Goal: Task Accomplishment & Management: Use online tool/utility

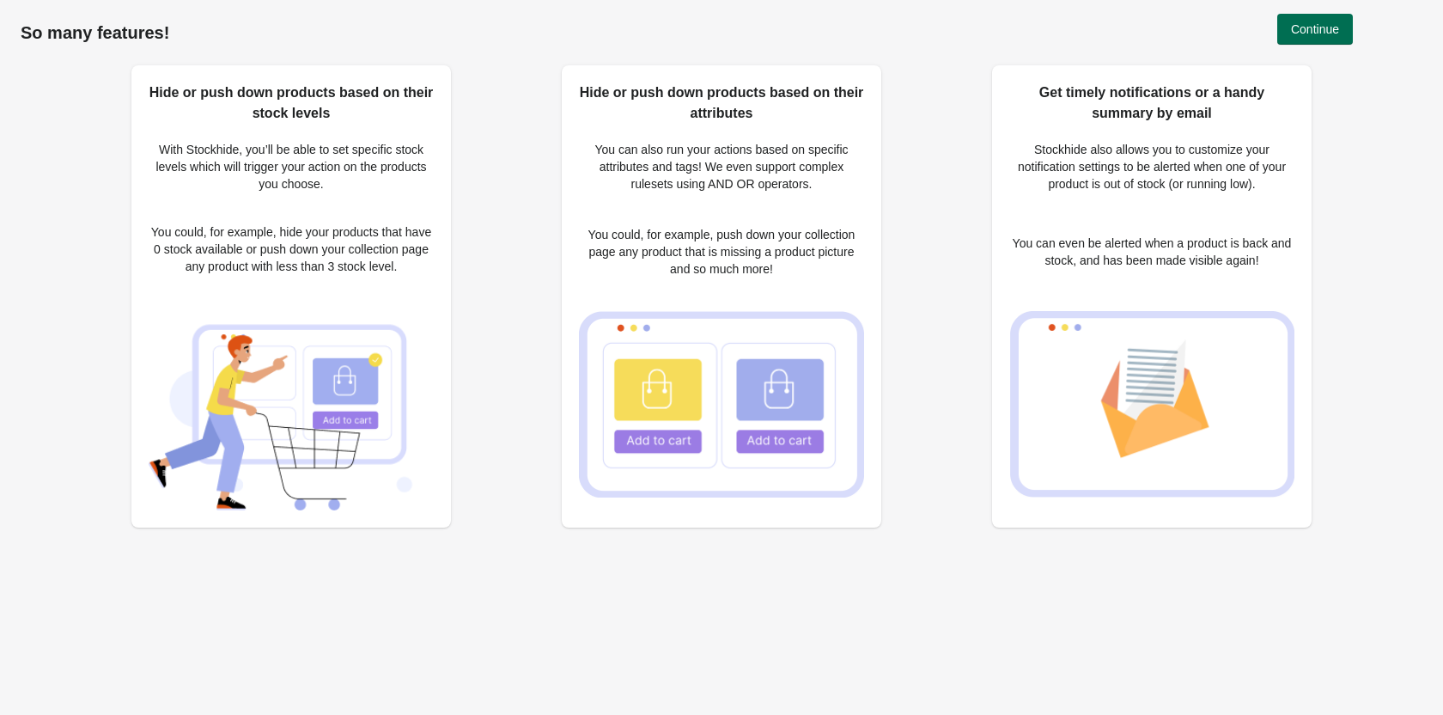
click at [1330, 28] on span "Continue" at bounding box center [1315, 29] width 48 height 14
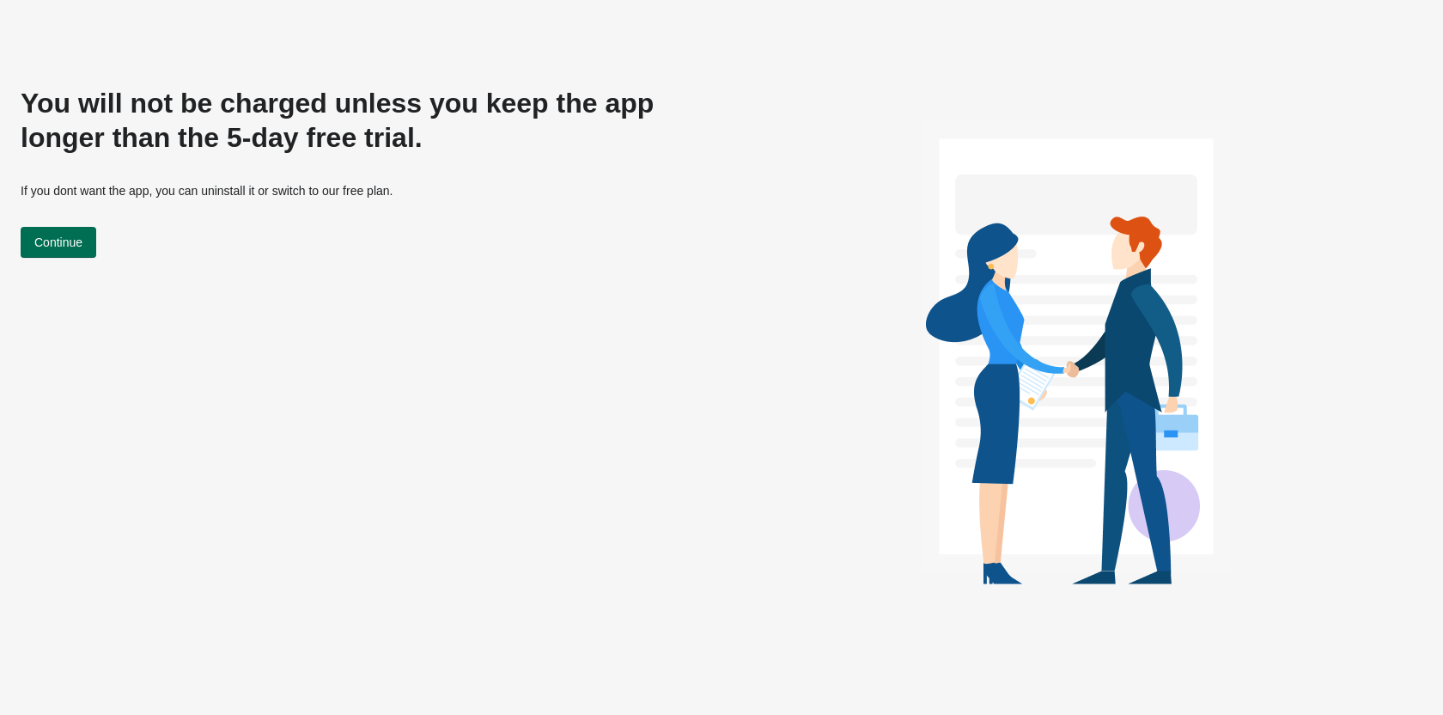
click at [81, 236] on span "Continue" at bounding box center [58, 242] width 48 height 14
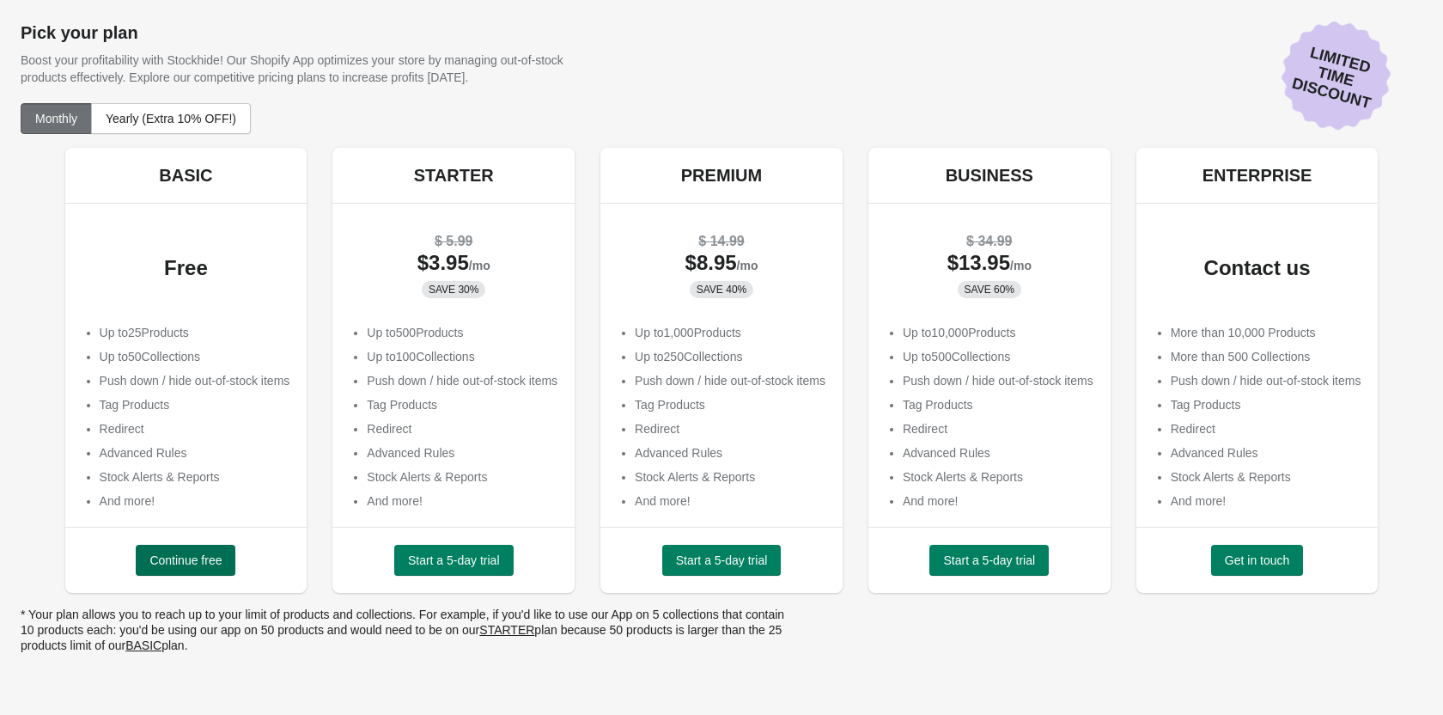
click at [201, 563] on span "Continue free" at bounding box center [185, 560] width 72 height 14
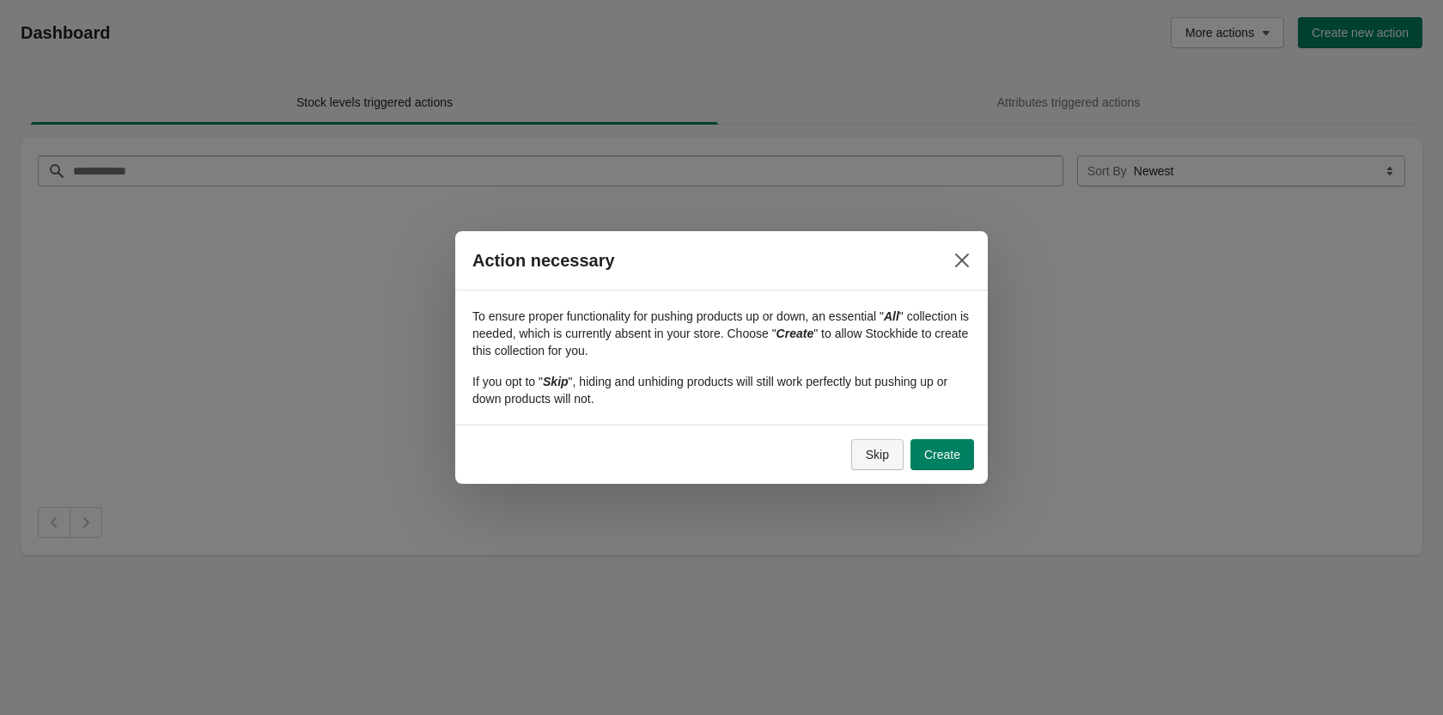
click at [876, 458] on span "Skip" at bounding box center [877, 455] width 23 height 14
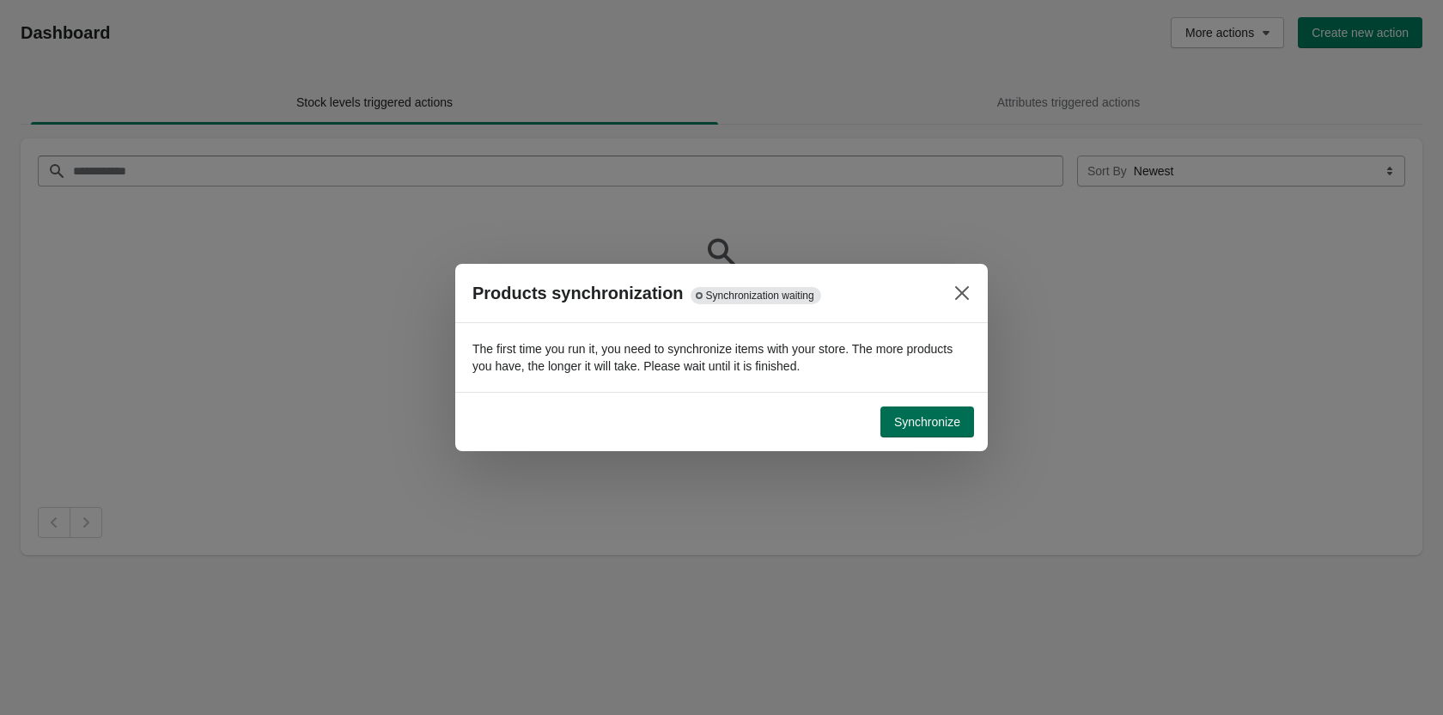
click at [921, 429] on button "Synchronize" at bounding box center [927, 421] width 94 height 31
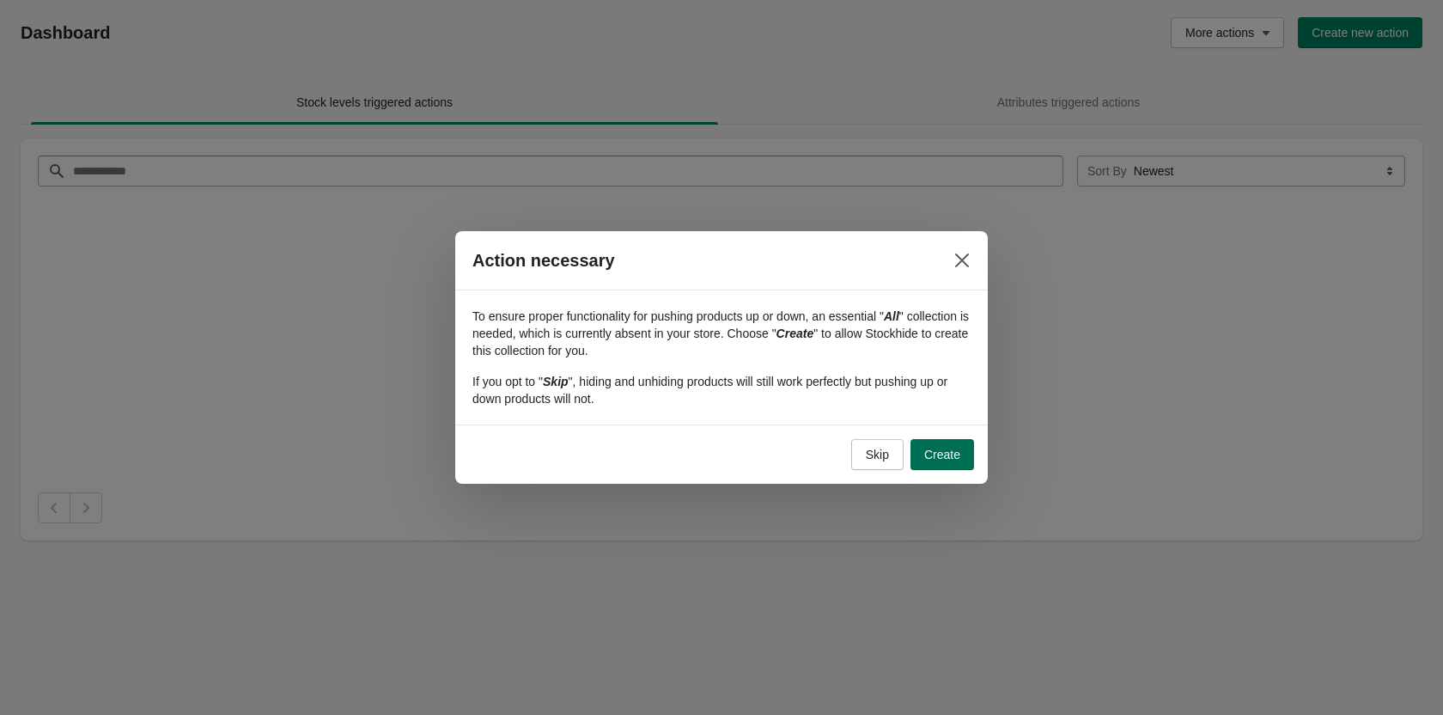
click at [935, 454] on span "Create" at bounding box center [942, 455] width 36 height 14
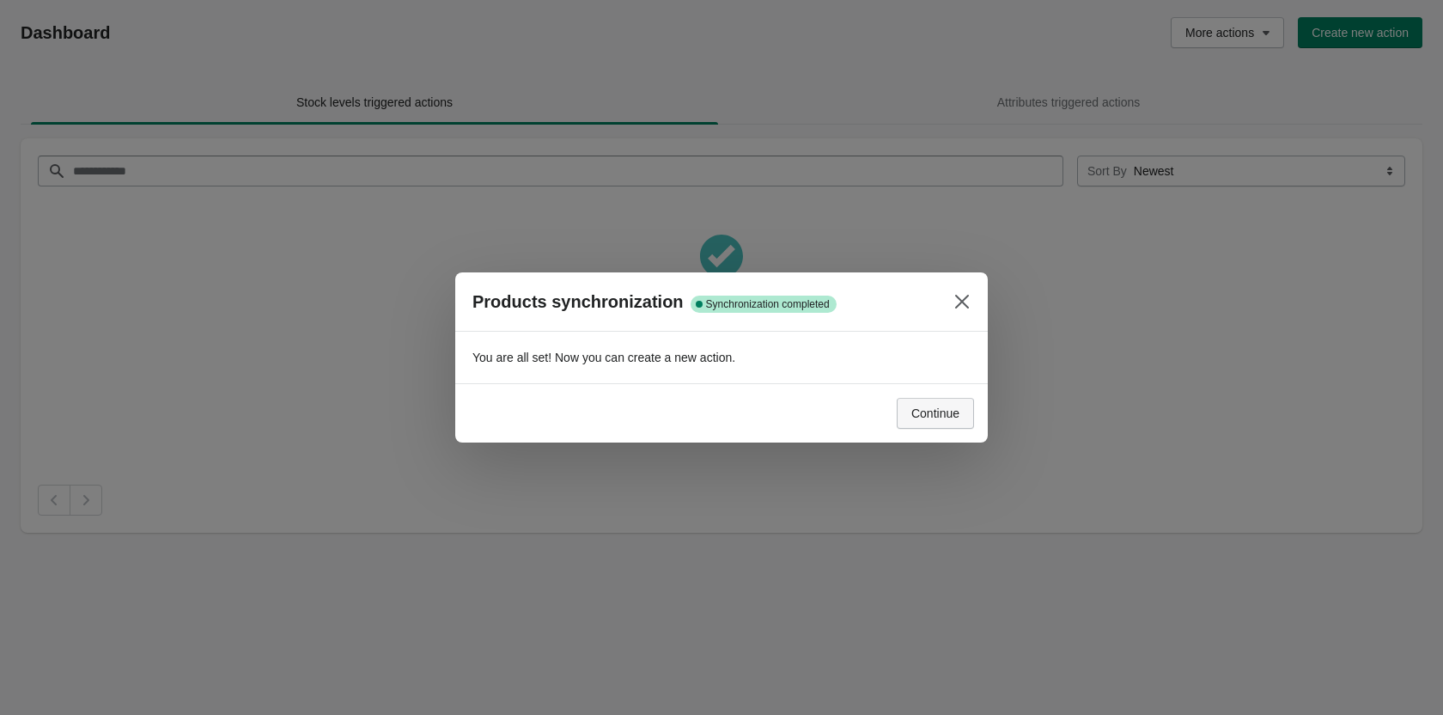
click at [960, 415] on button "Continue" at bounding box center [935, 413] width 77 height 31
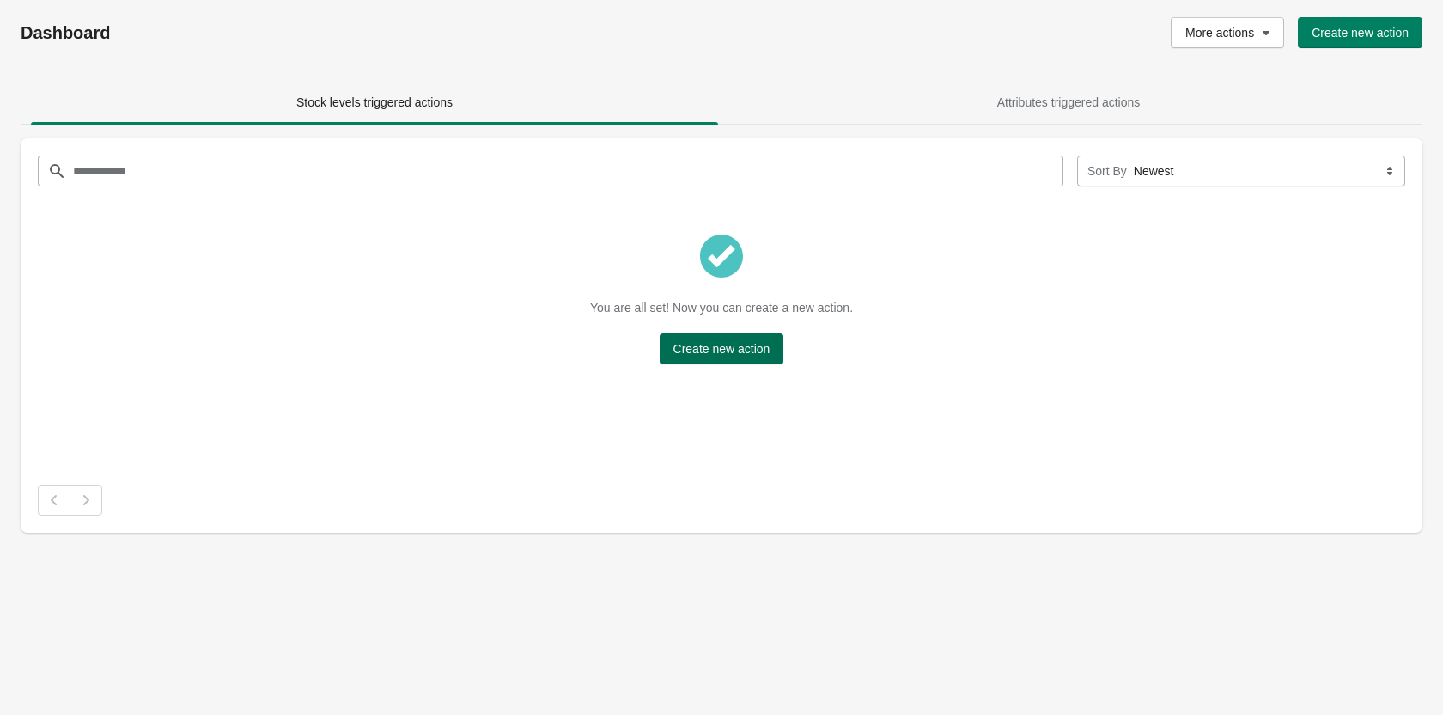
click at [762, 345] on span "Create new action" at bounding box center [721, 349] width 97 height 14
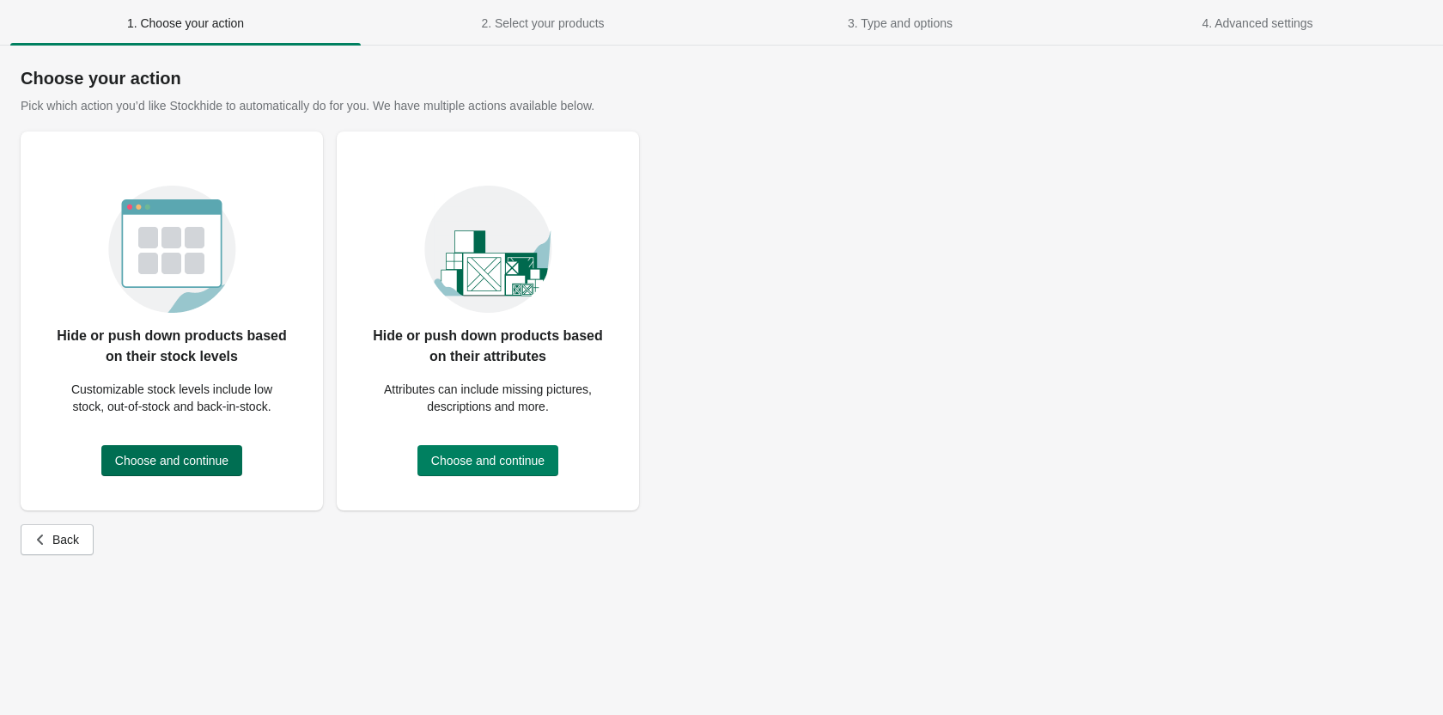
click at [172, 455] on span "Choose and continue" at bounding box center [171, 461] width 113 height 14
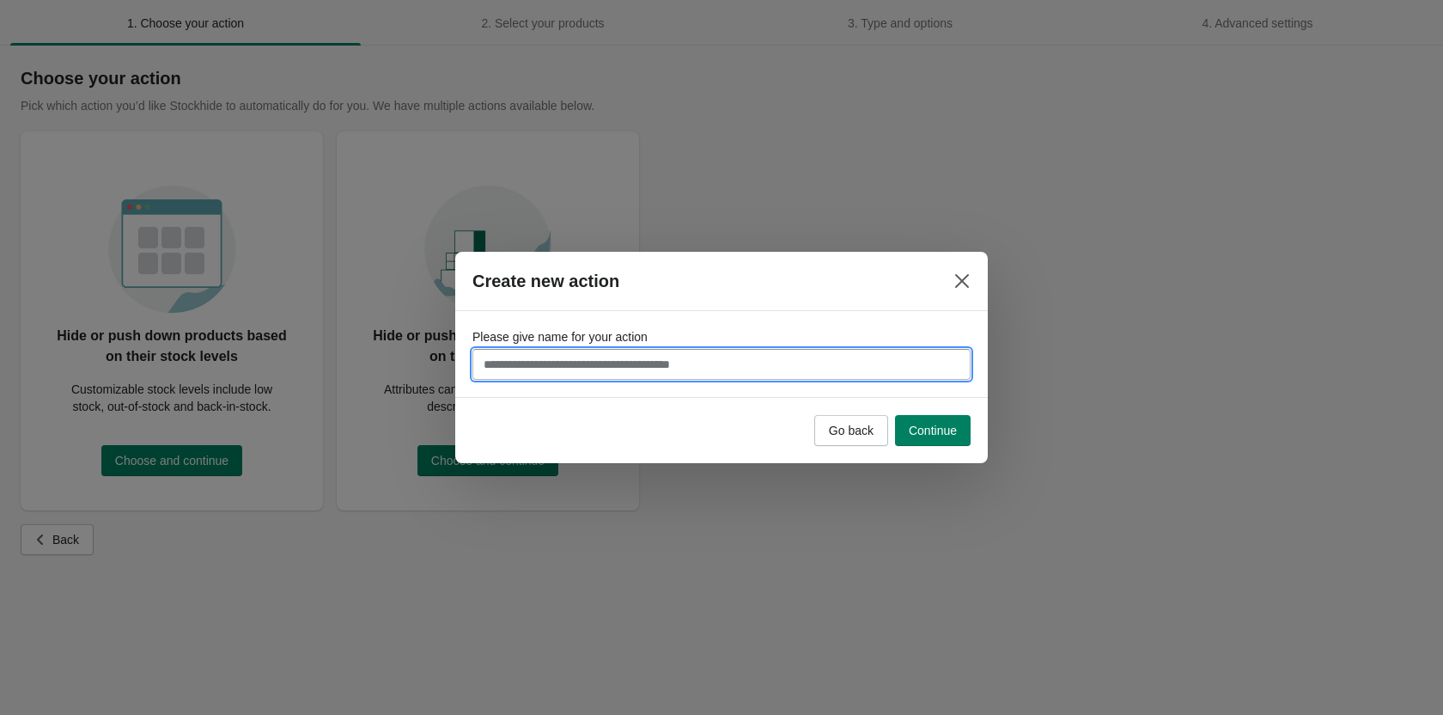
click at [746, 367] on input "Please give name for your action" at bounding box center [721, 364] width 498 height 31
type input "*******"
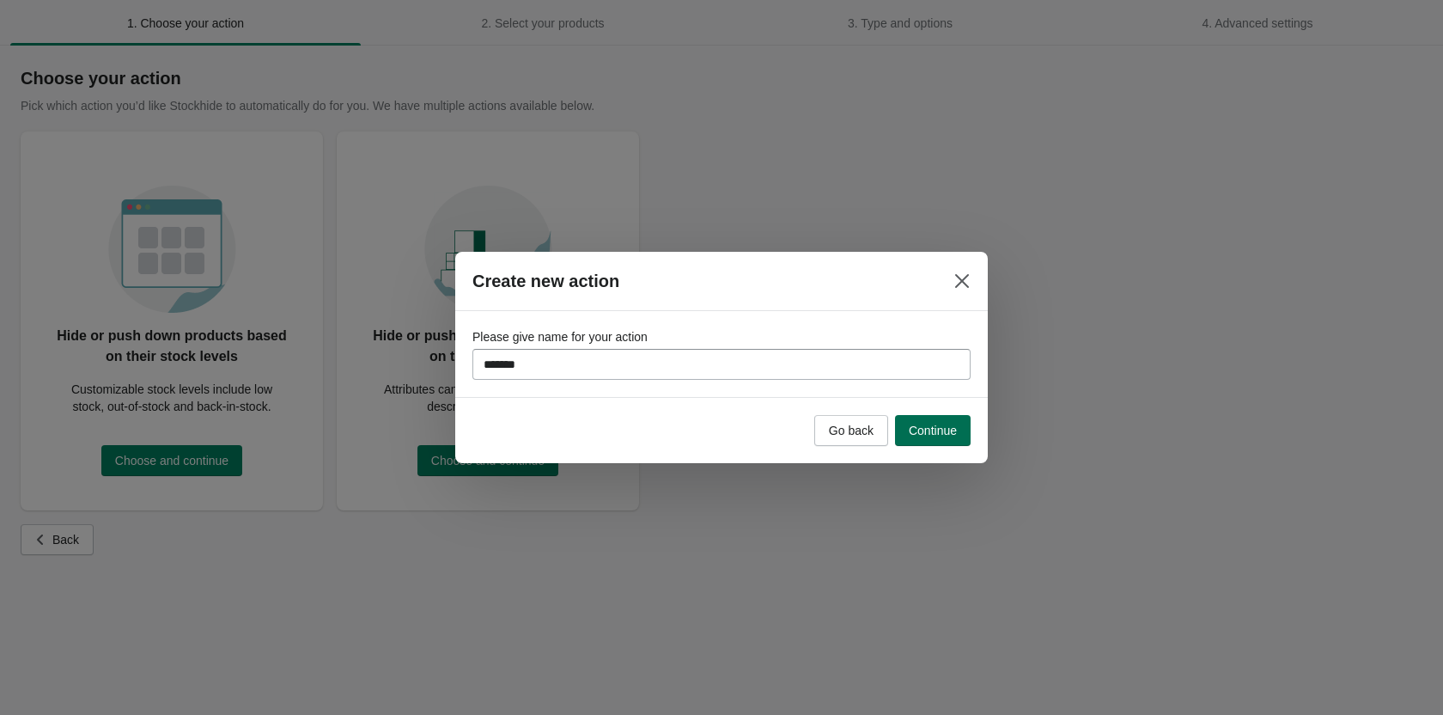
click at [927, 431] on span "Continue" at bounding box center [933, 430] width 48 height 14
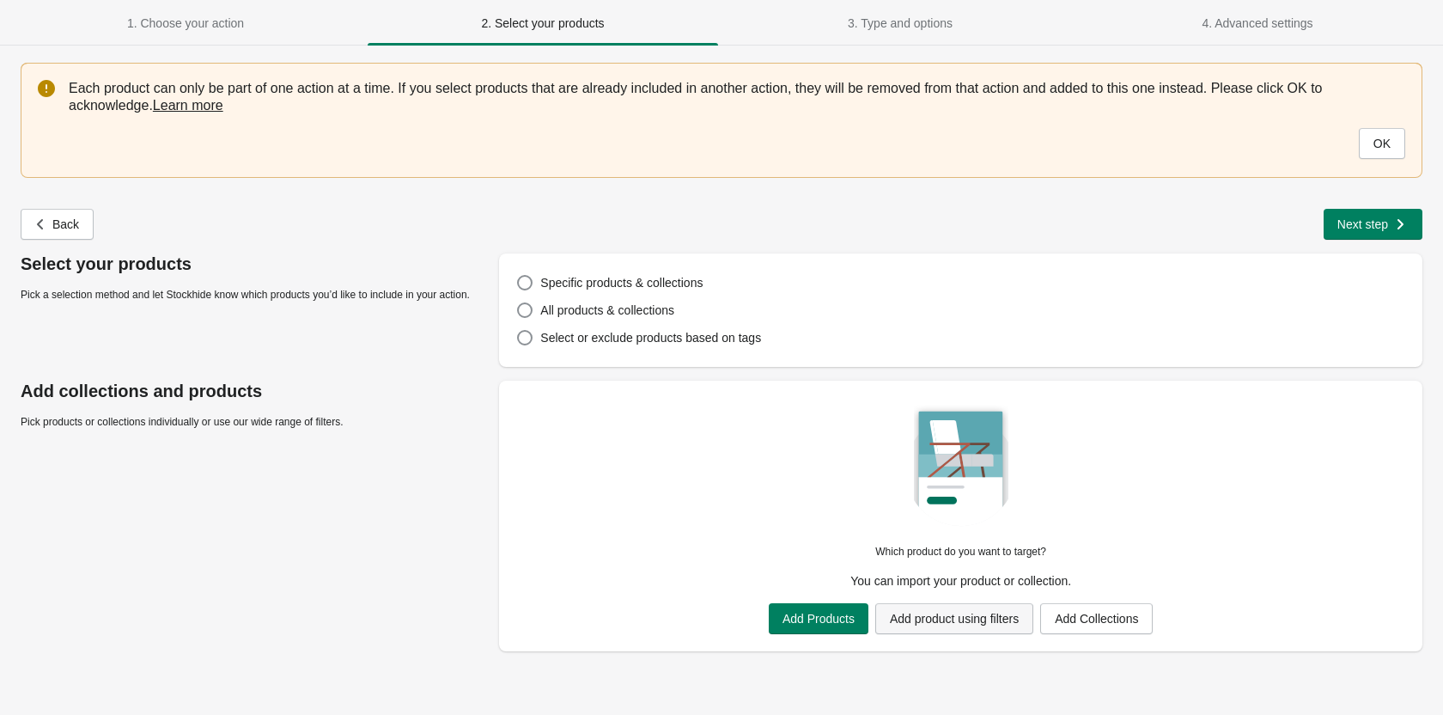
click at [965, 622] on span "Add product using filters" at bounding box center [954, 619] width 129 height 14
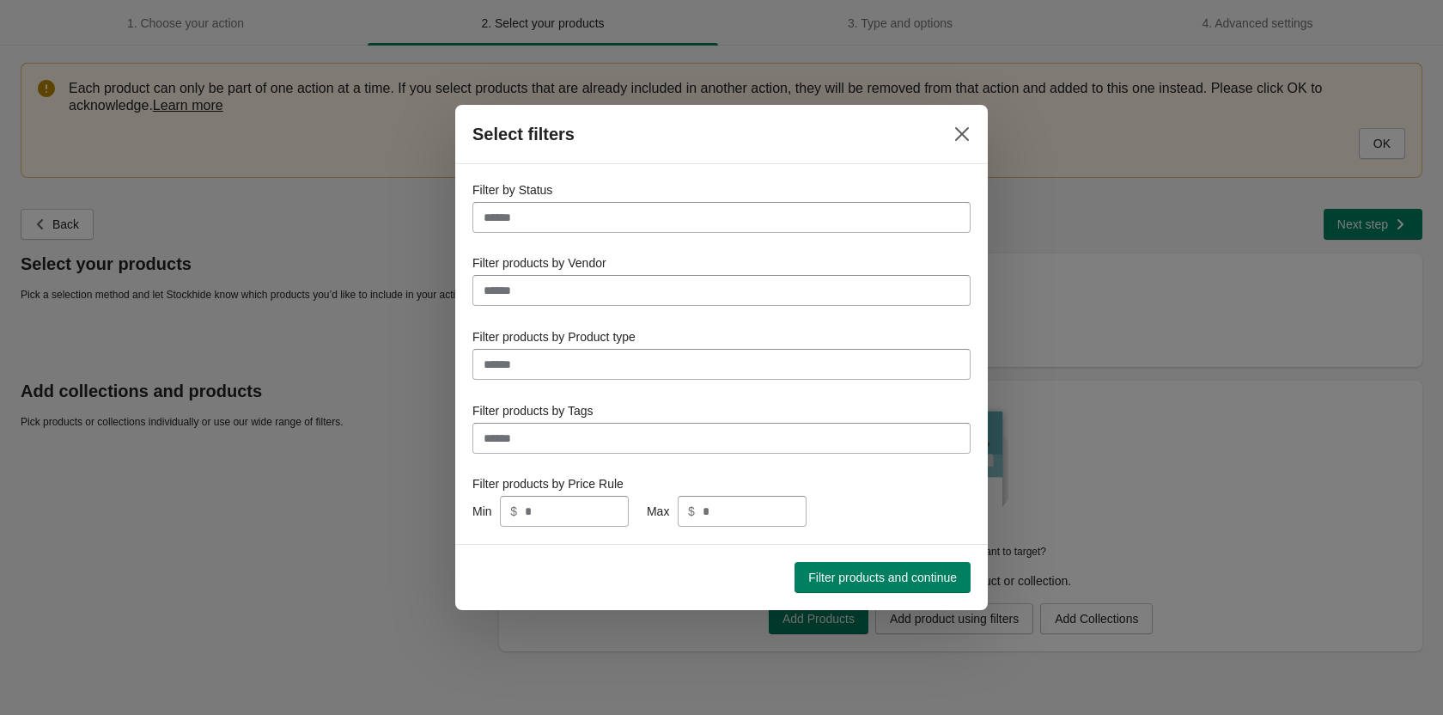
click at [646, 205] on input "Filter by Status" at bounding box center [721, 217] width 498 height 31
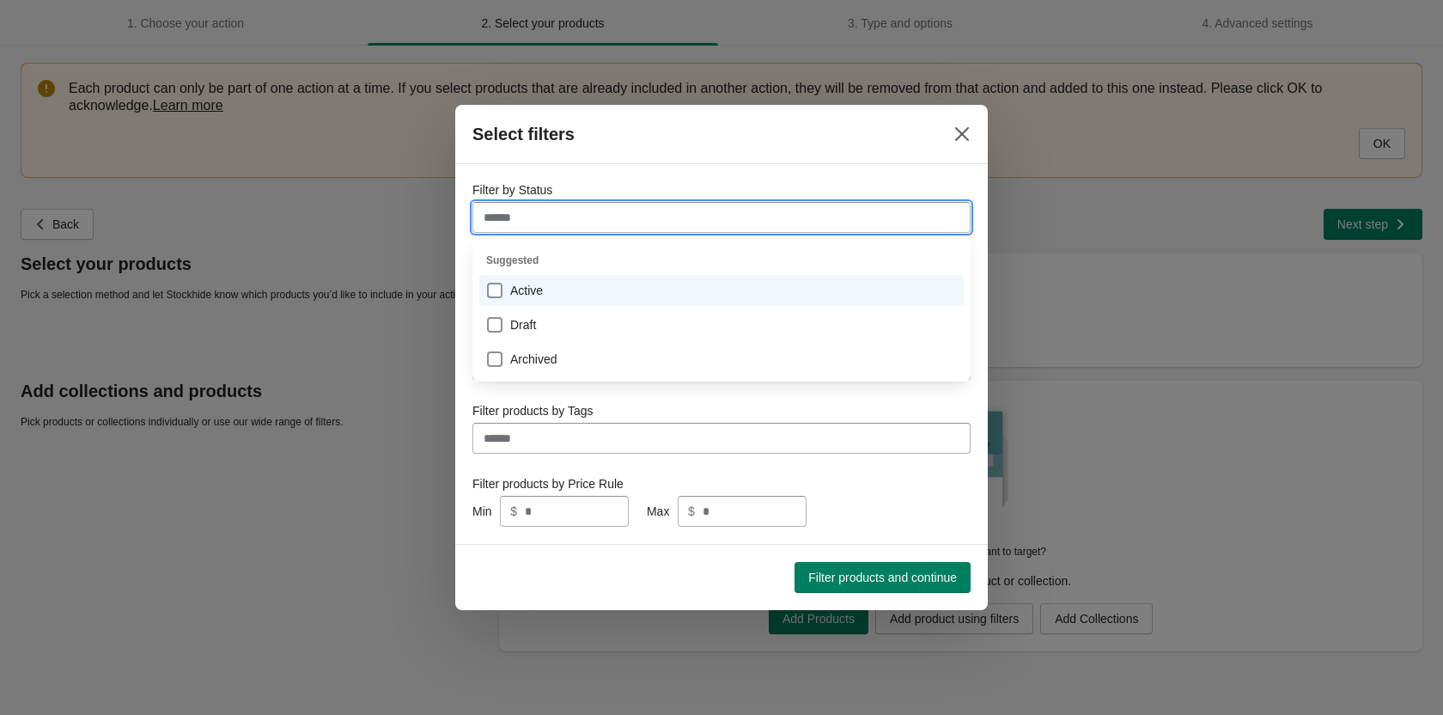
click at [535, 295] on div "Active" at bounding box center [721, 290] width 471 height 24
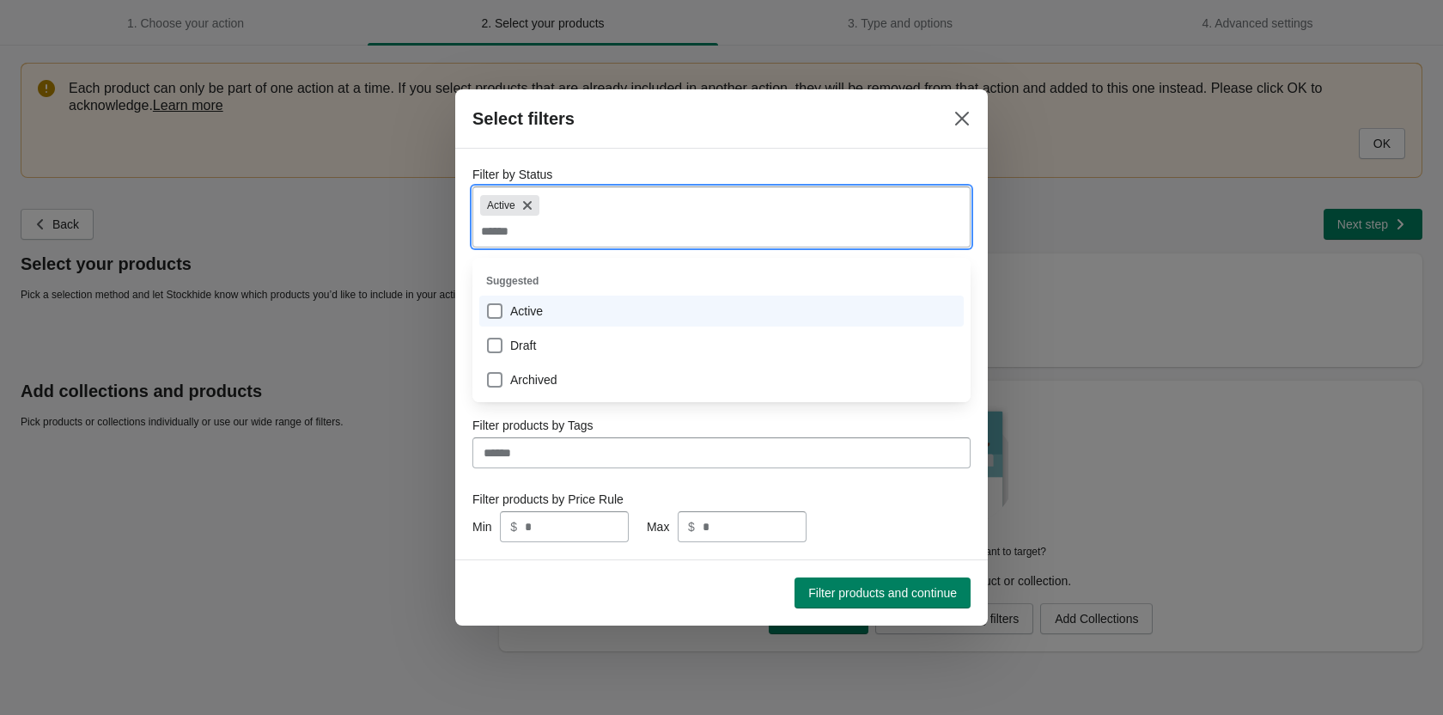
click at [621, 128] on div "Select filters" at bounding box center [693, 118] width 443 height 31
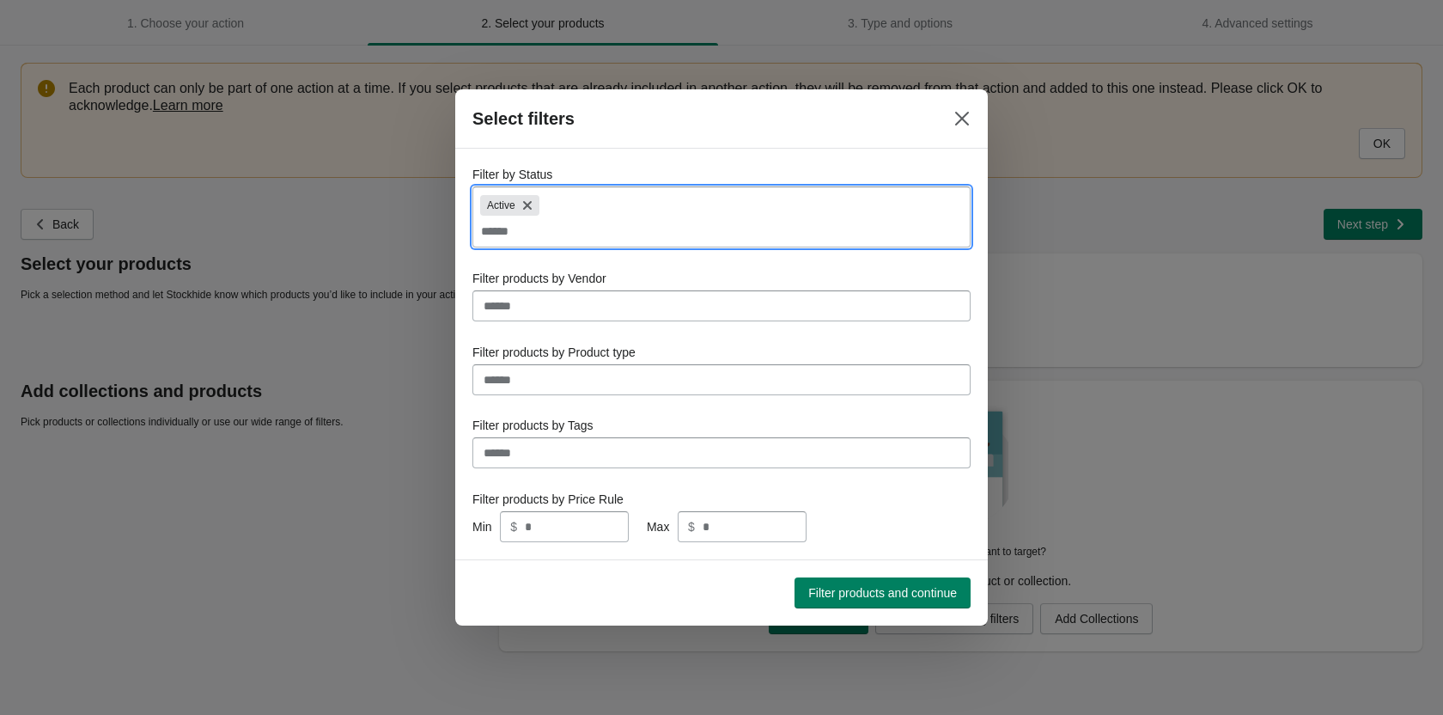
click at [529, 221] on input "Filter by Status" at bounding box center [721, 231] width 483 height 31
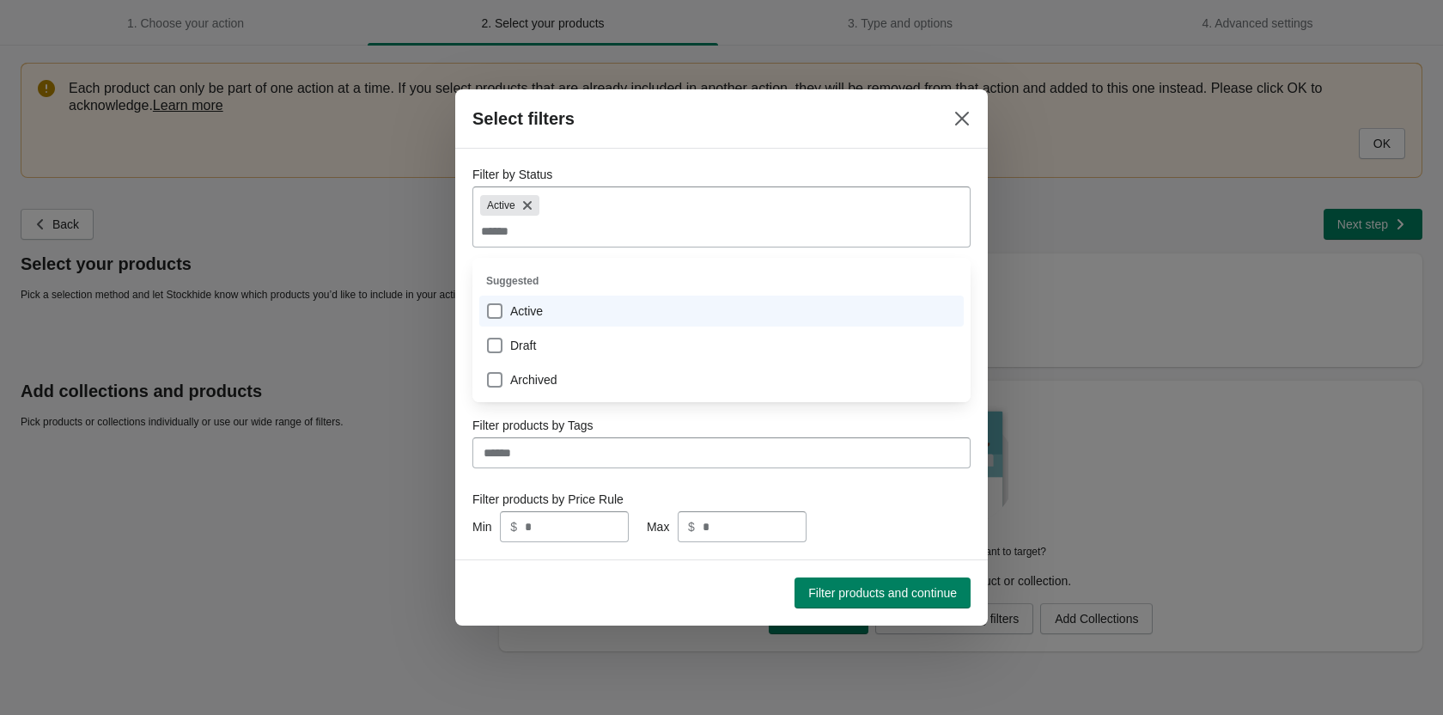
click at [585, 442] on div "Filter products by Tags" at bounding box center [721, 443] width 498 height 52
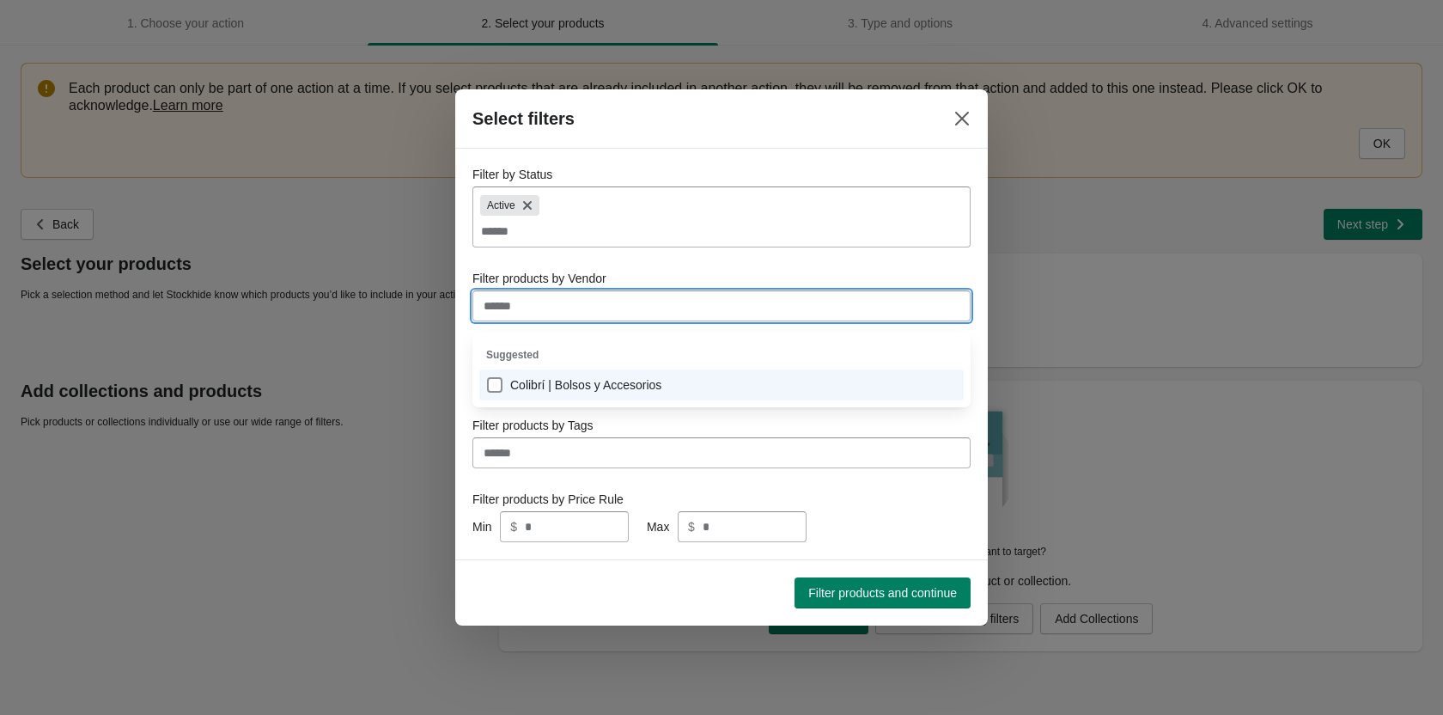
click at [581, 302] on input "Filter products by Vendor" at bounding box center [721, 305] width 498 height 31
click at [498, 385] on div "Colibrí | Bolsos y Accesorios" at bounding box center [721, 385] width 471 height 24
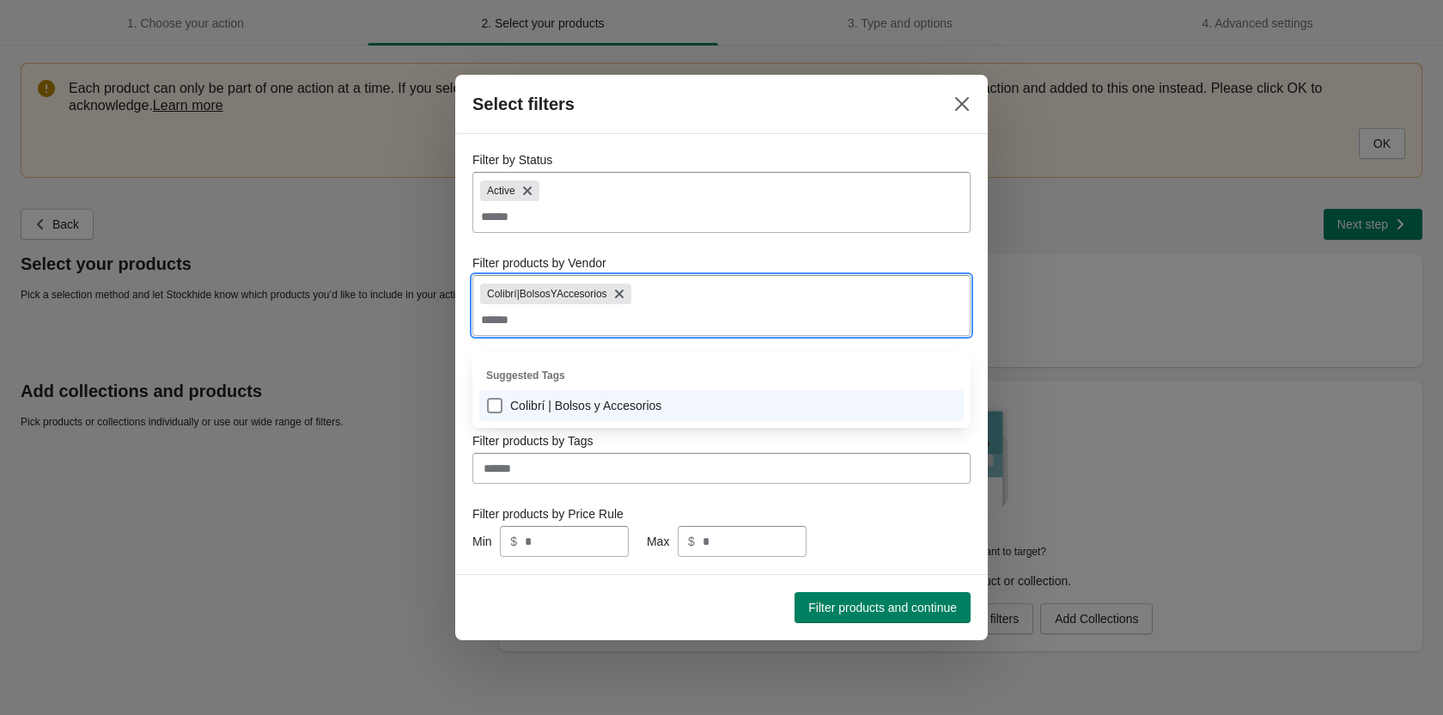
click at [538, 441] on form "Filter by Status Active Filter products by Vendor Colibrí|BolsosYAccesorios Fil…" at bounding box center [721, 353] width 498 height 405
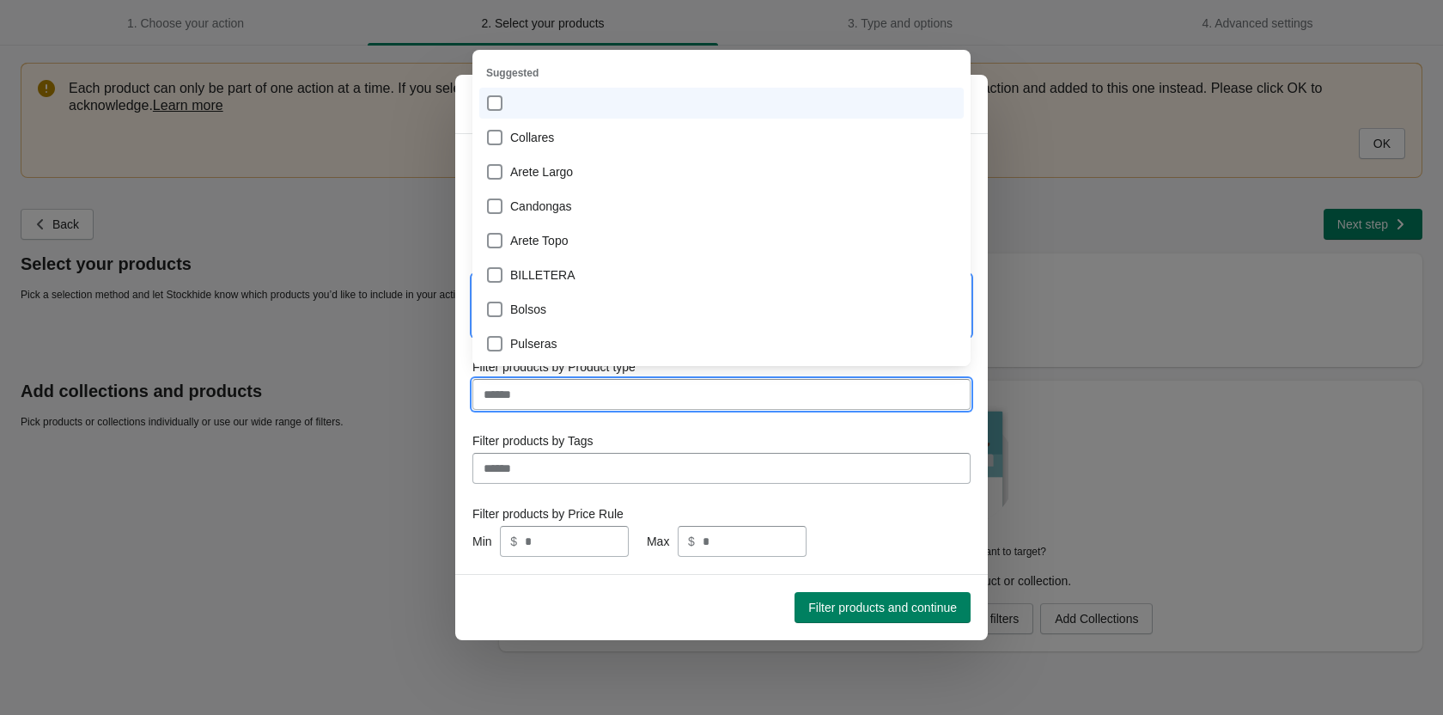
click at [530, 410] on input "Filter products by Product type" at bounding box center [721, 394] width 498 height 31
click at [492, 105] on div at bounding box center [721, 103] width 471 height 24
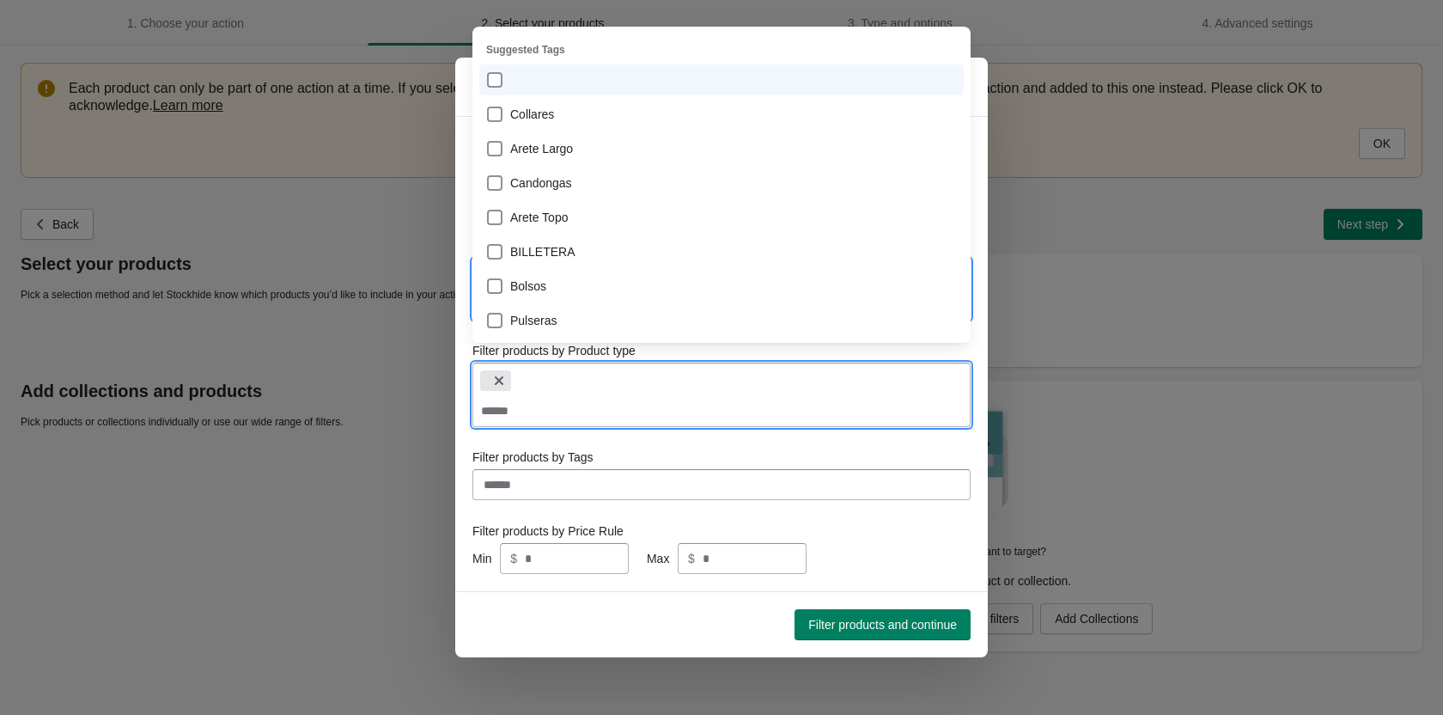
click at [486, 85] on div at bounding box center [721, 80] width 471 height 24
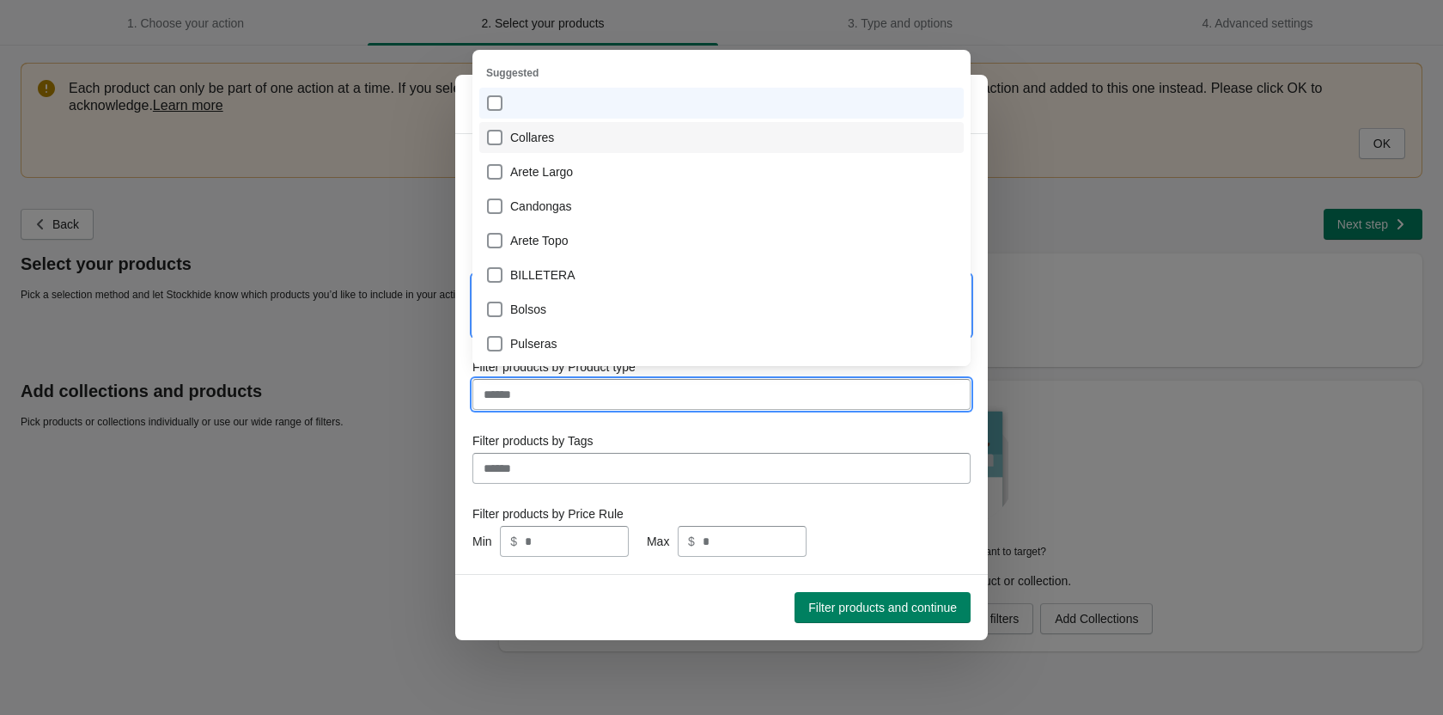
click at [500, 140] on div "Collares" at bounding box center [721, 137] width 471 height 24
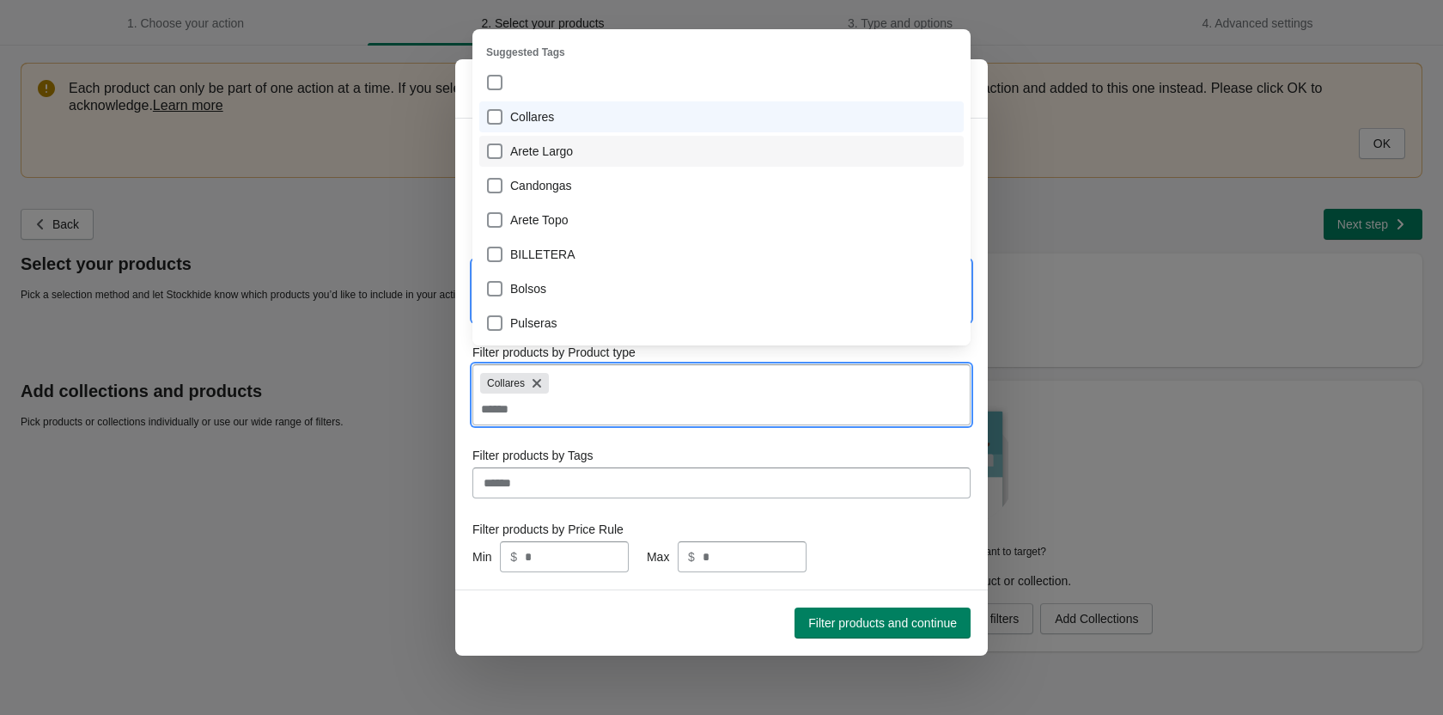
click at [495, 149] on div "Arete Largo" at bounding box center [721, 151] width 471 height 24
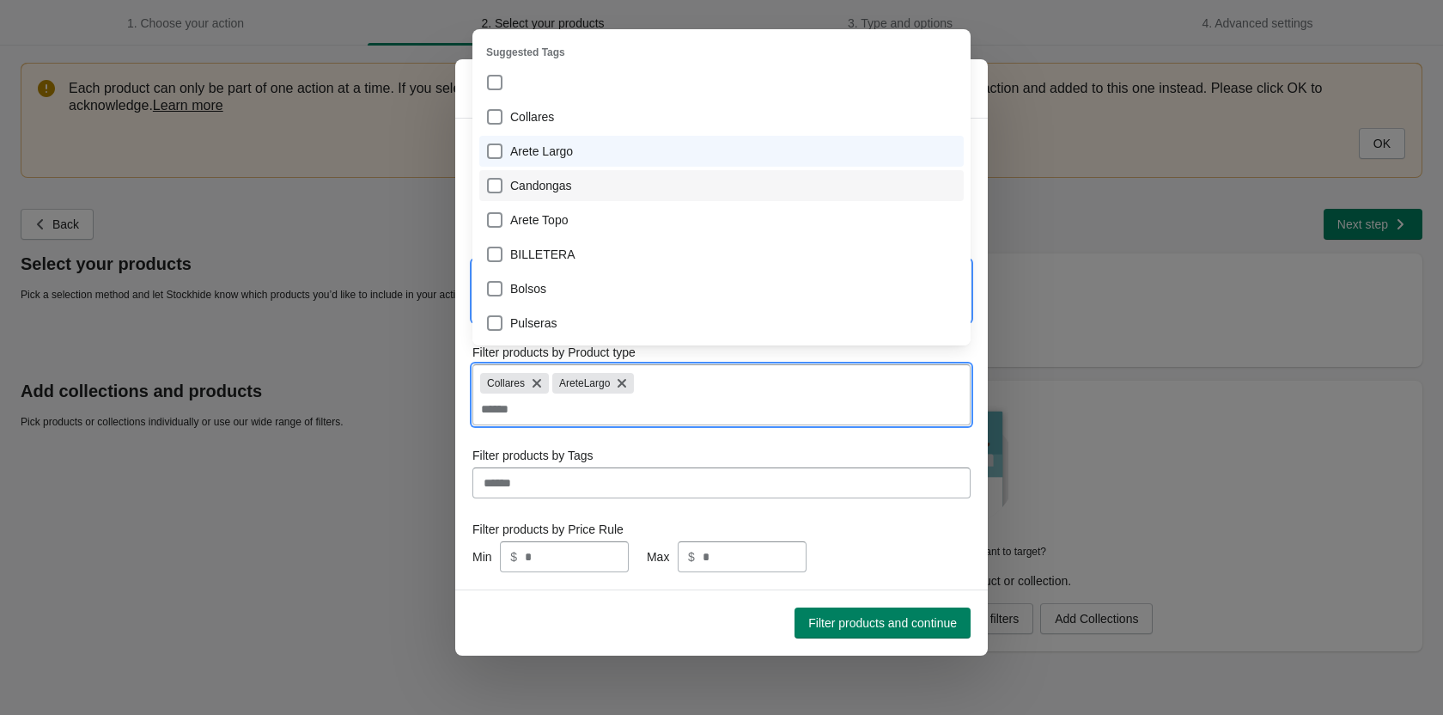
click at [492, 188] on div "Candongas" at bounding box center [721, 186] width 471 height 24
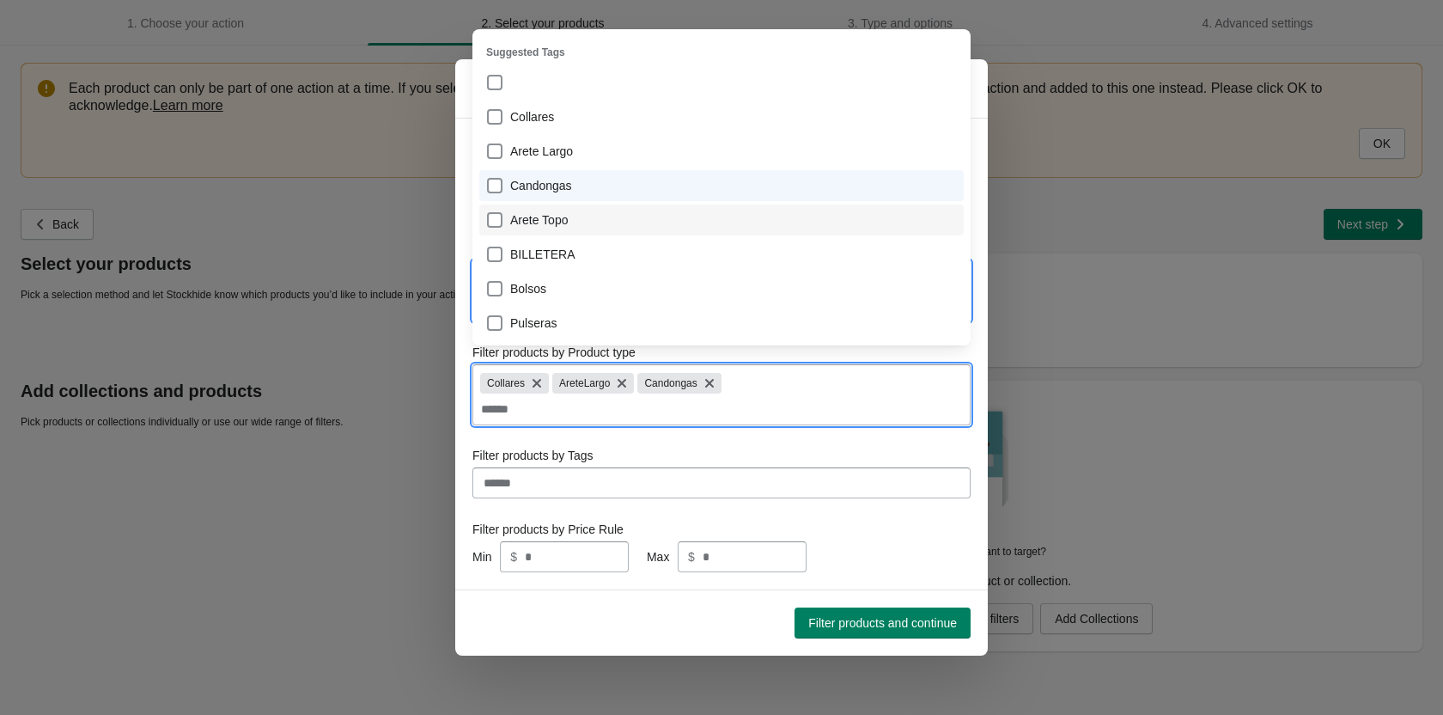
click at [499, 225] on div "Arete Topo" at bounding box center [721, 220] width 471 height 24
click at [495, 252] on div "BILLETERA" at bounding box center [721, 254] width 471 height 24
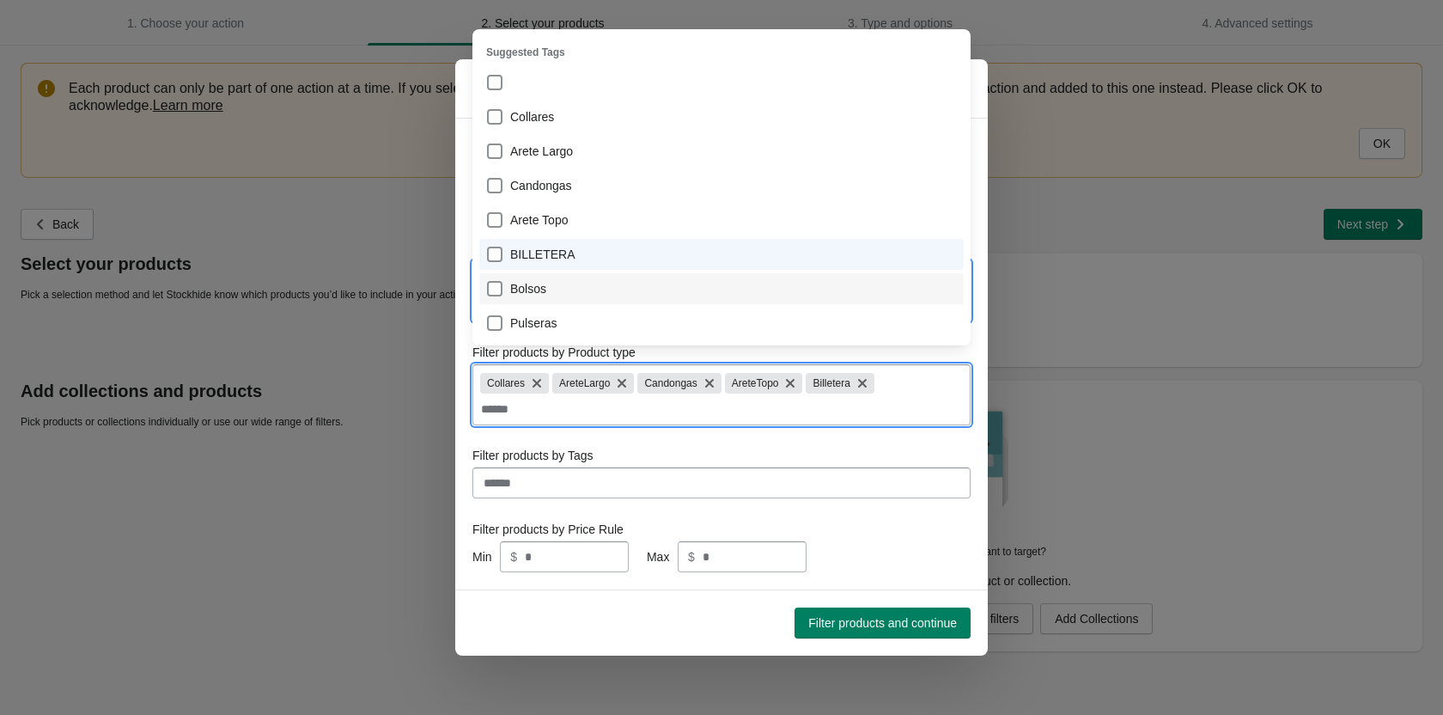
click at [498, 281] on div "Bolsos" at bounding box center [721, 289] width 471 height 24
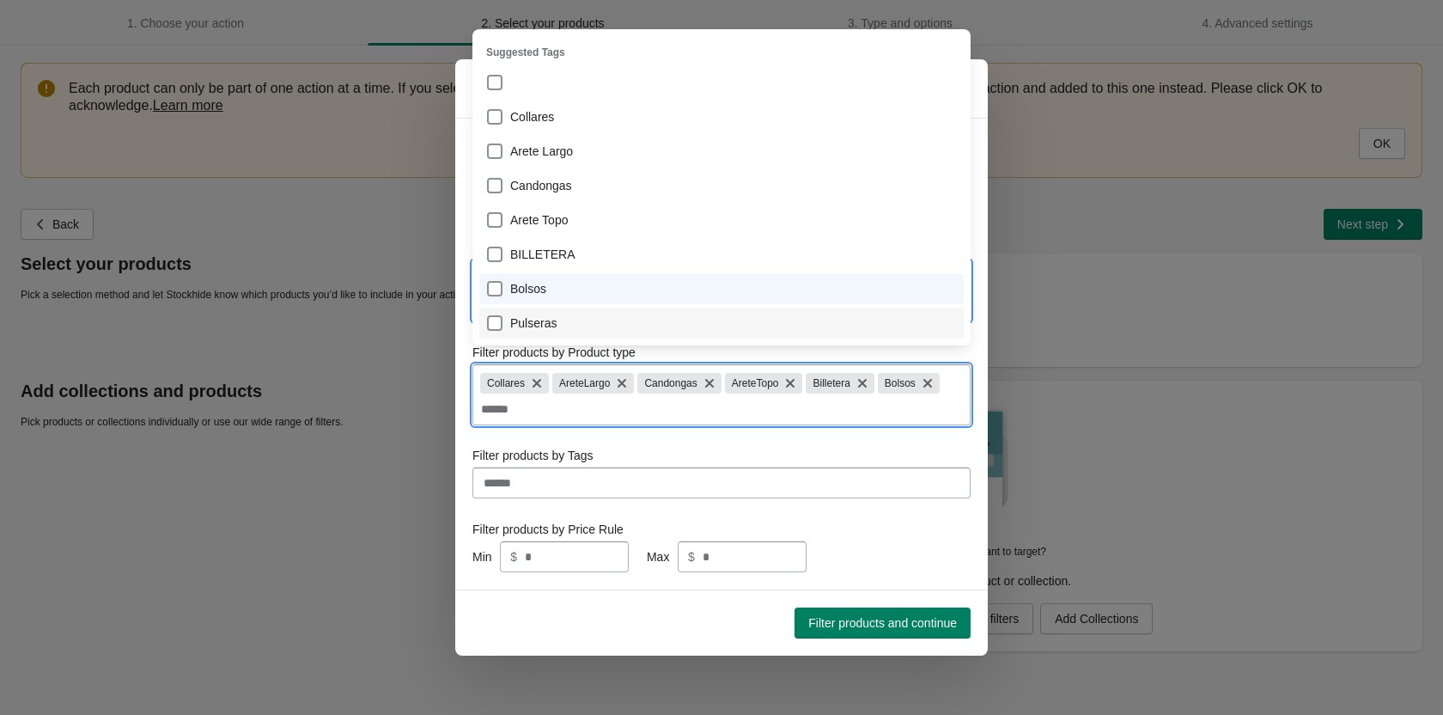
click at [489, 331] on div "Pulseras" at bounding box center [721, 323] width 471 height 24
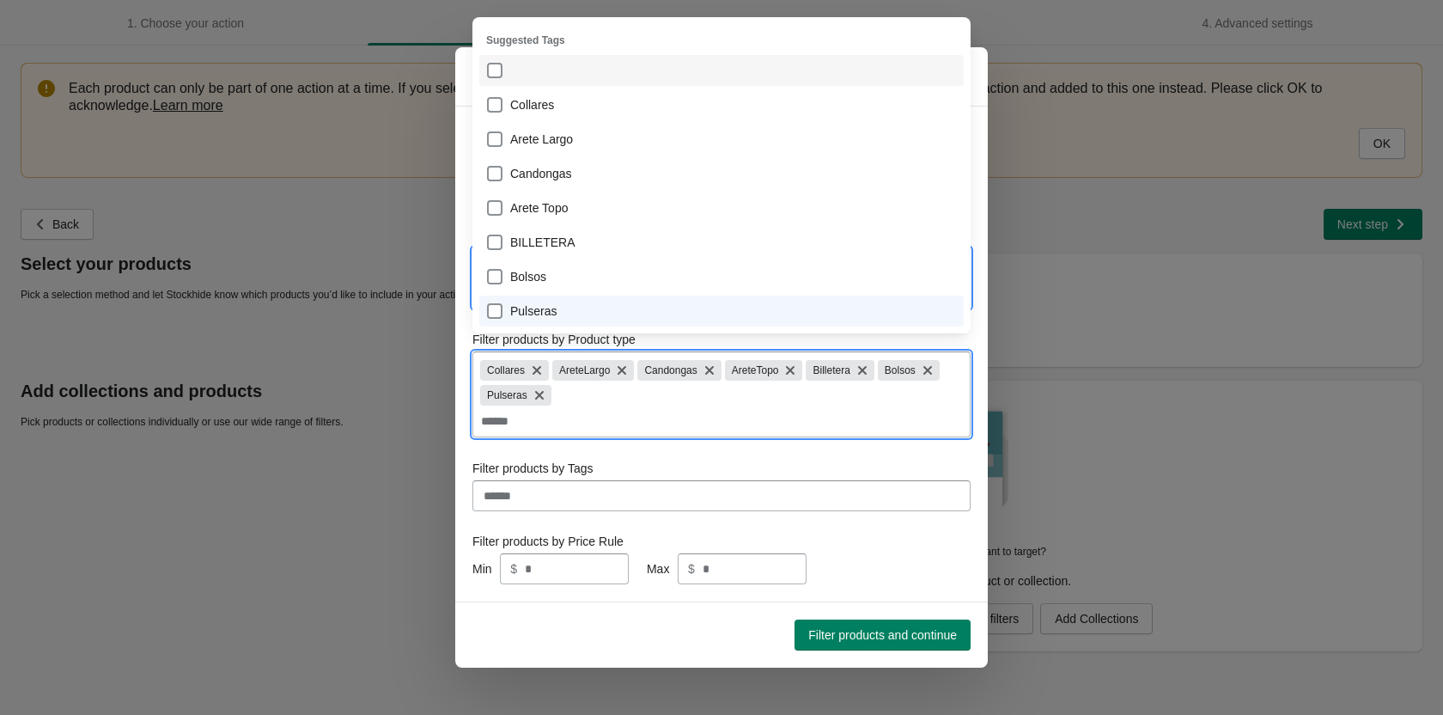
click at [497, 66] on div at bounding box center [721, 70] width 471 height 24
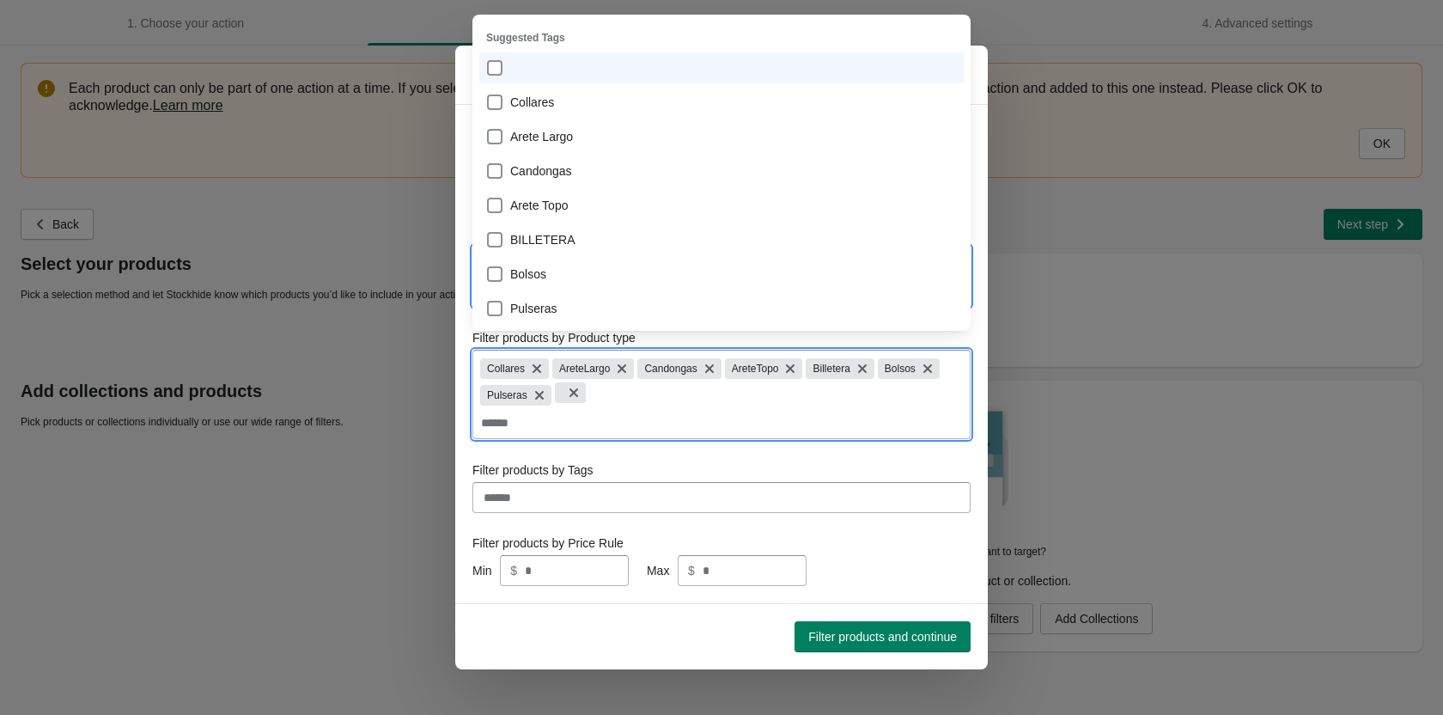
click at [529, 468] on form "Filter by Status Active Filter products by Vendor Colibrí|BolsosYAccesorios Fil…" at bounding box center [721, 354] width 498 height 464
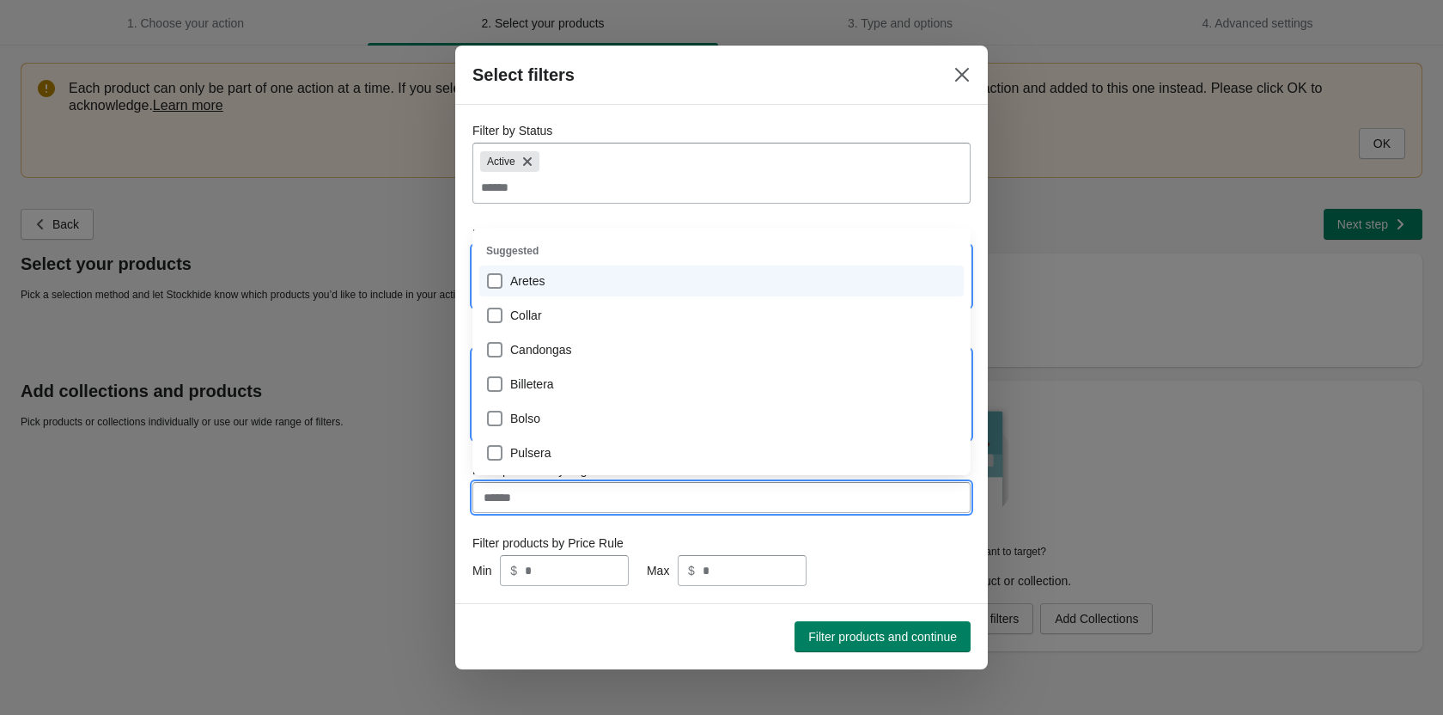
click at [539, 506] on input "Filter products by Tags" at bounding box center [721, 497] width 498 height 31
click at [499, 277] on div "Aretes" at bounding box center [721, 281] width 471 height 24
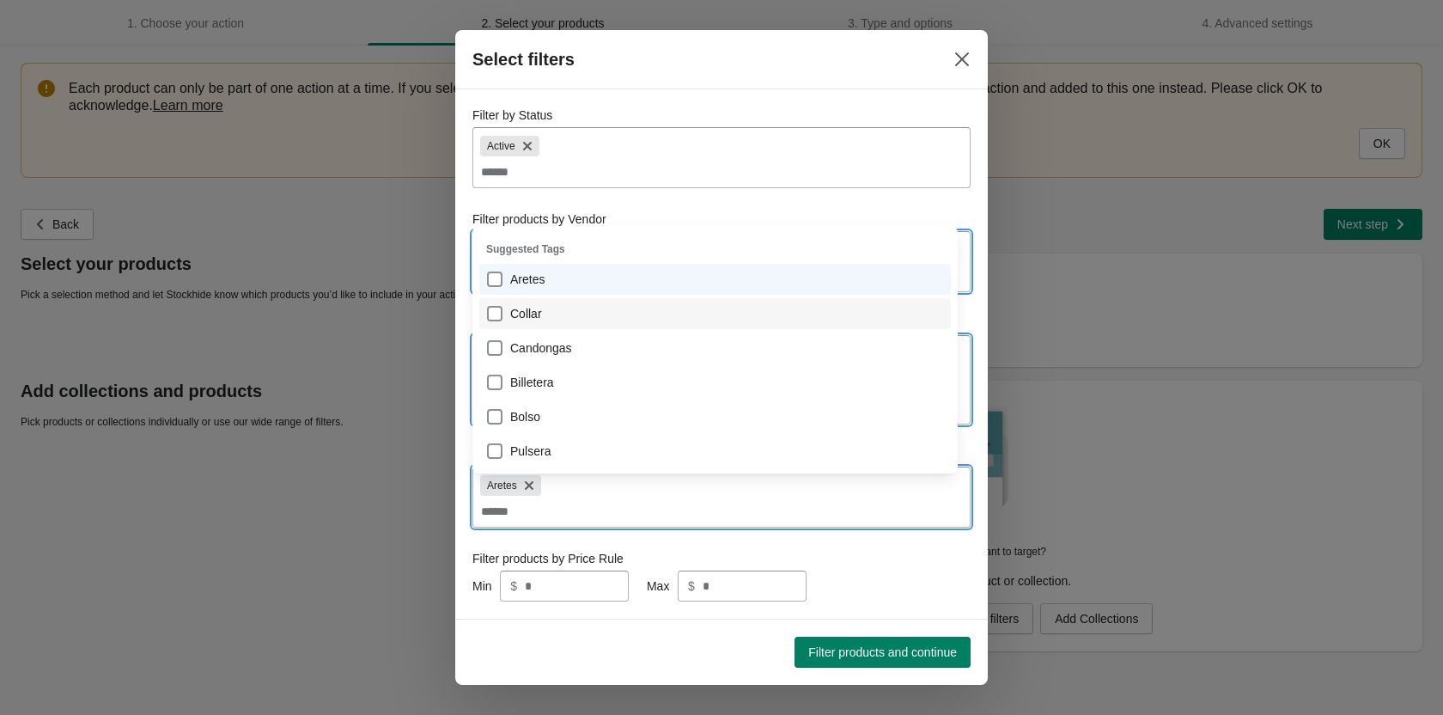
click at [494, 307] on div "Collar" at bounding box center [715, 313] width 458 height 24
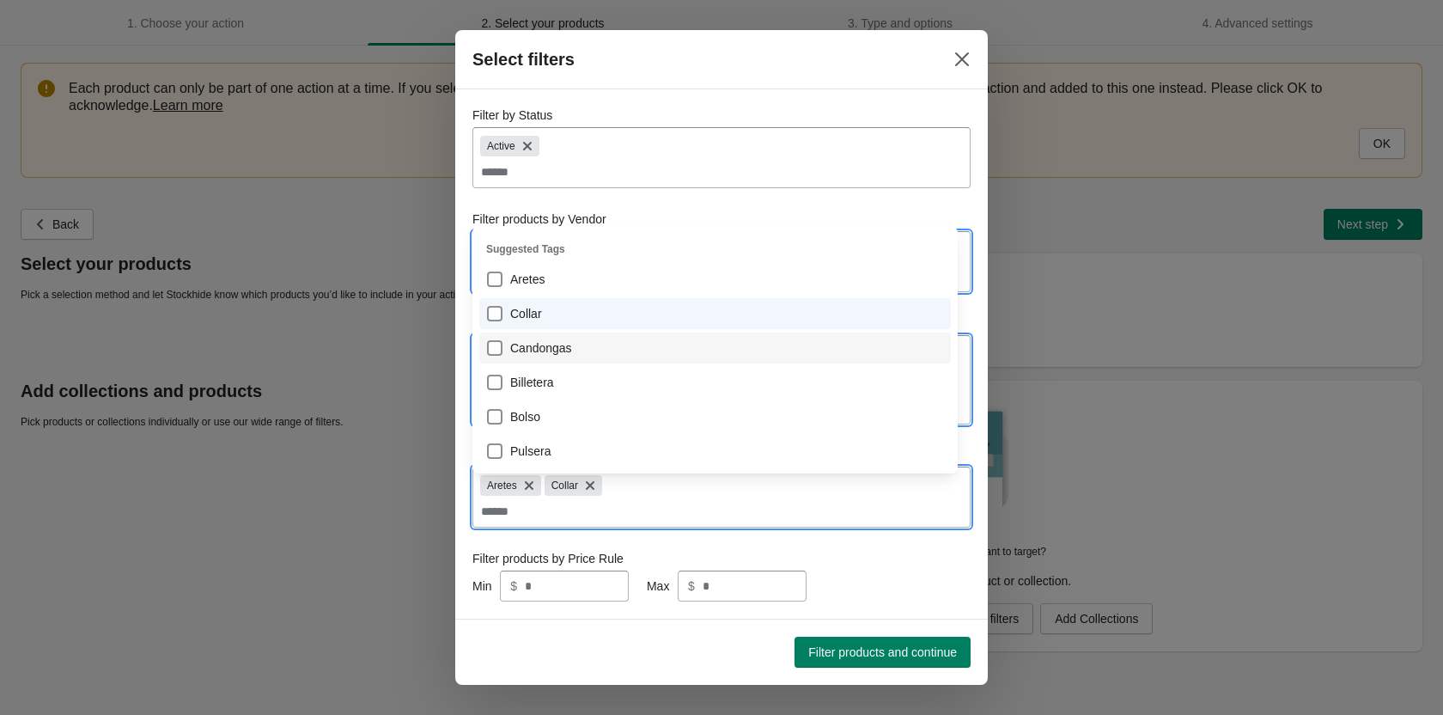
click at [495, 338] on div "Candongas" at bounding box center [715, 348] width 458 height 24
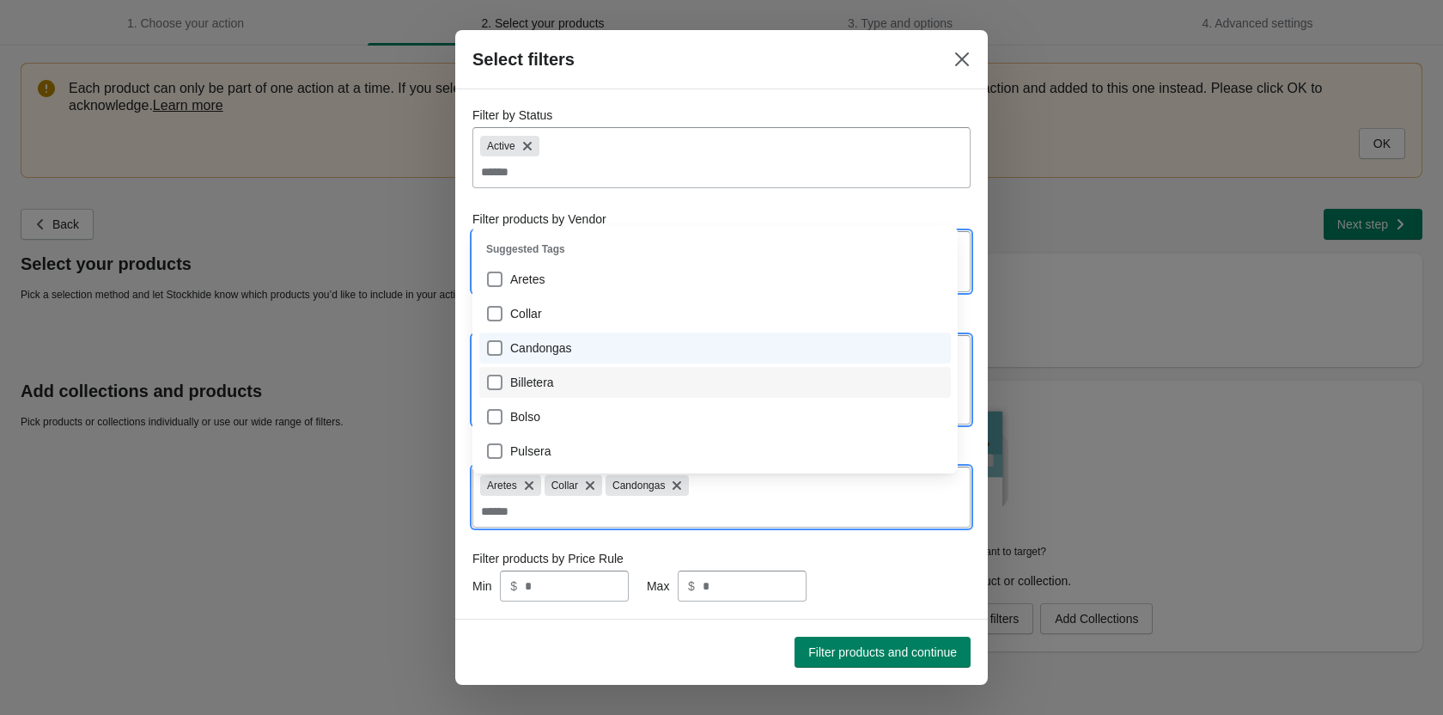
click at [494, 381] on div "Billetera" at bounding box center [715, 382] width 458 height 24
click at [495, 411] on div "Bolso" at bounding box center [715, 417] width 458 height 24
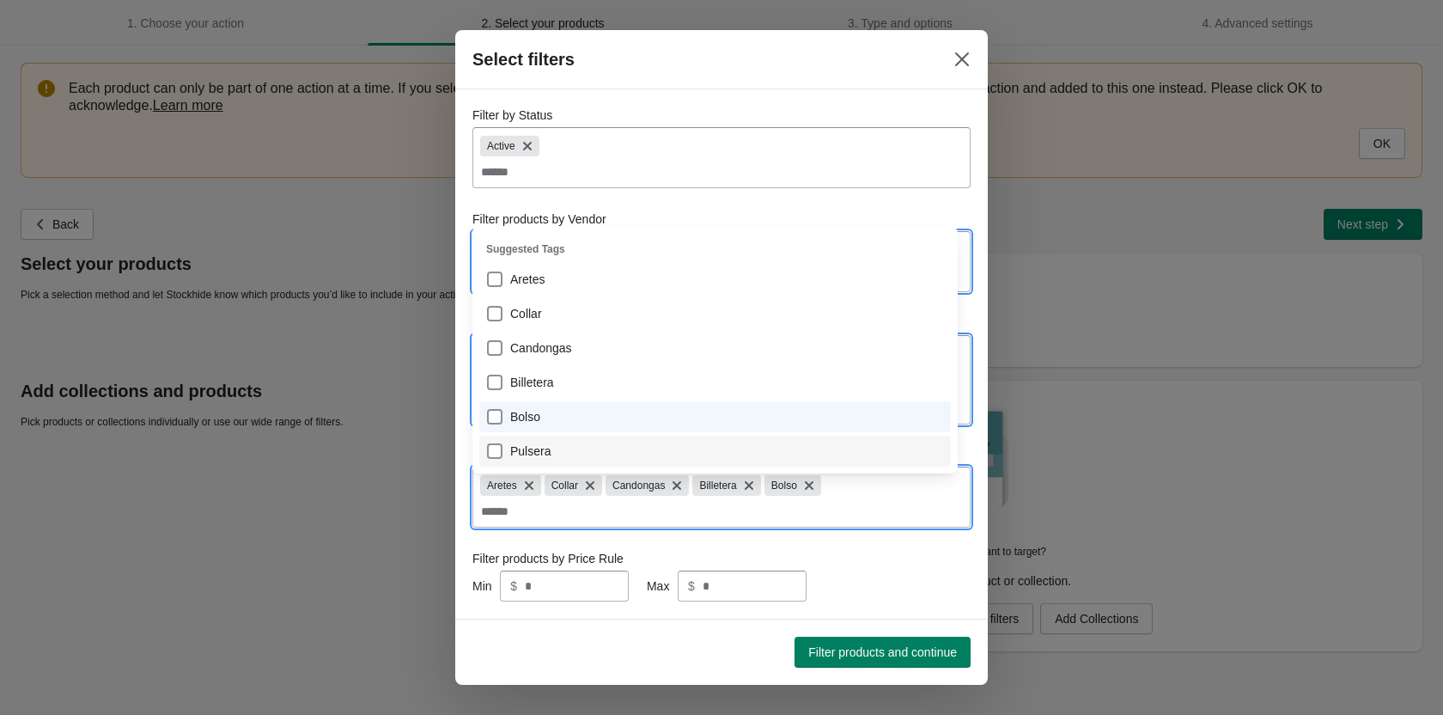
click at [497, 448] on div "Pulsera" at bounding box center [715, 451] width 458 height 24
click at [714, 585] on form "Filter by Status Active Filter products by Vendor Colibrí|BolsosYAccesorios Fil…" at bounding box center [721, 354] width 498 height 494
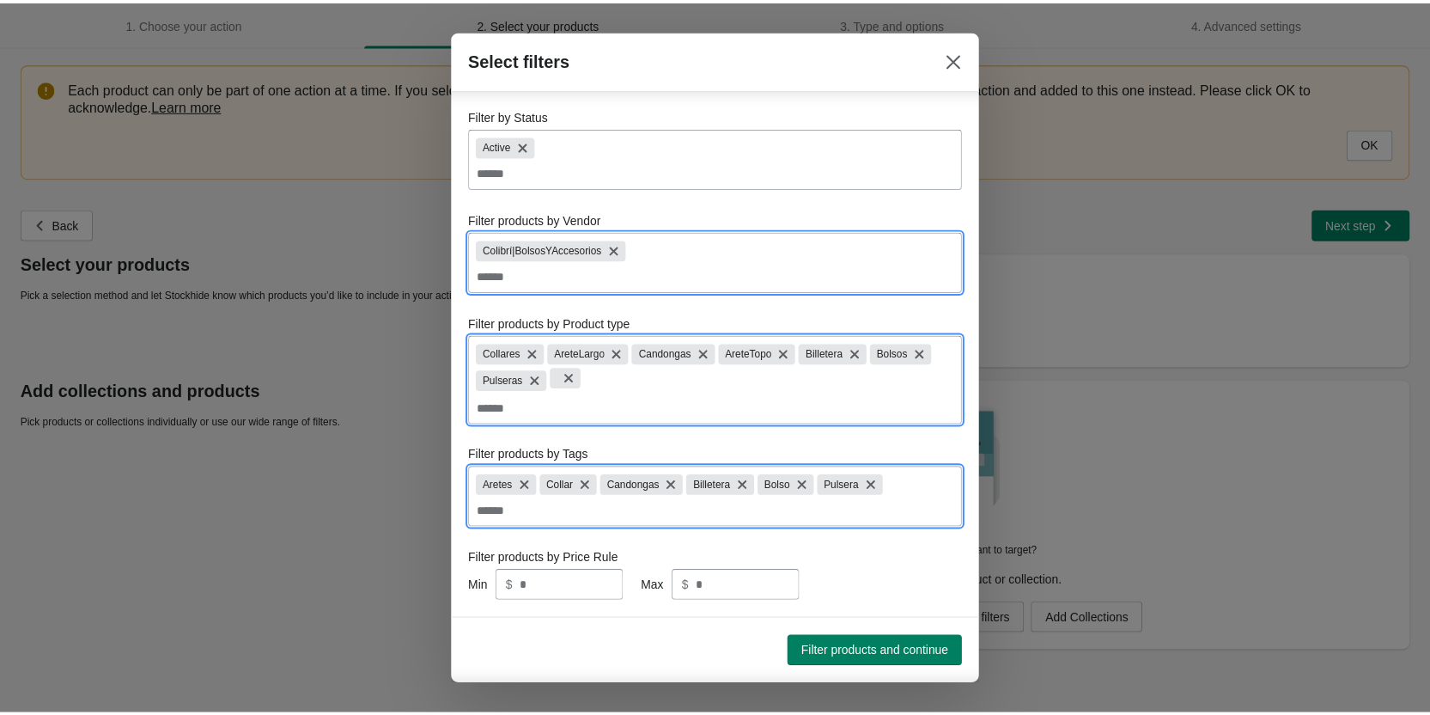
scroll to position [39, 0]
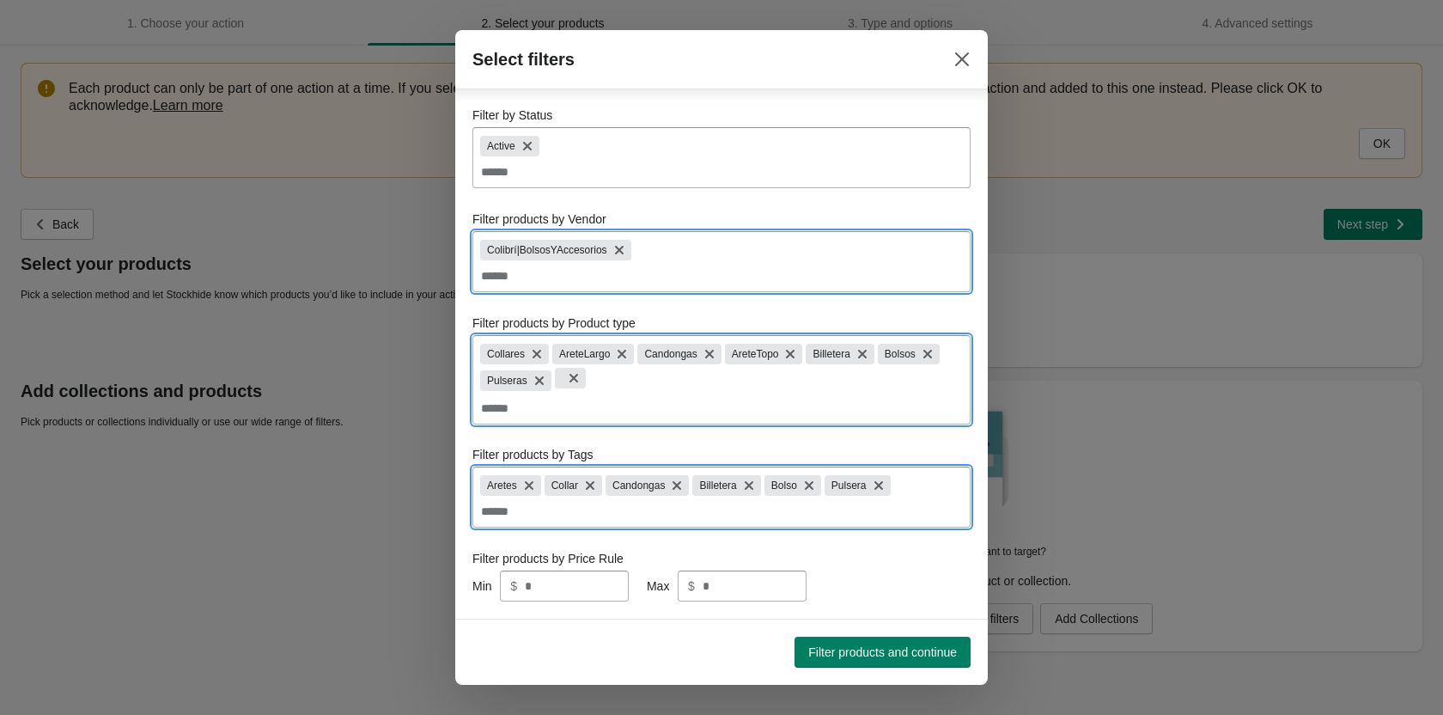
click at [569, 156] on input "Filter by Status" at bounding box center [721, 171] width 483 height 31
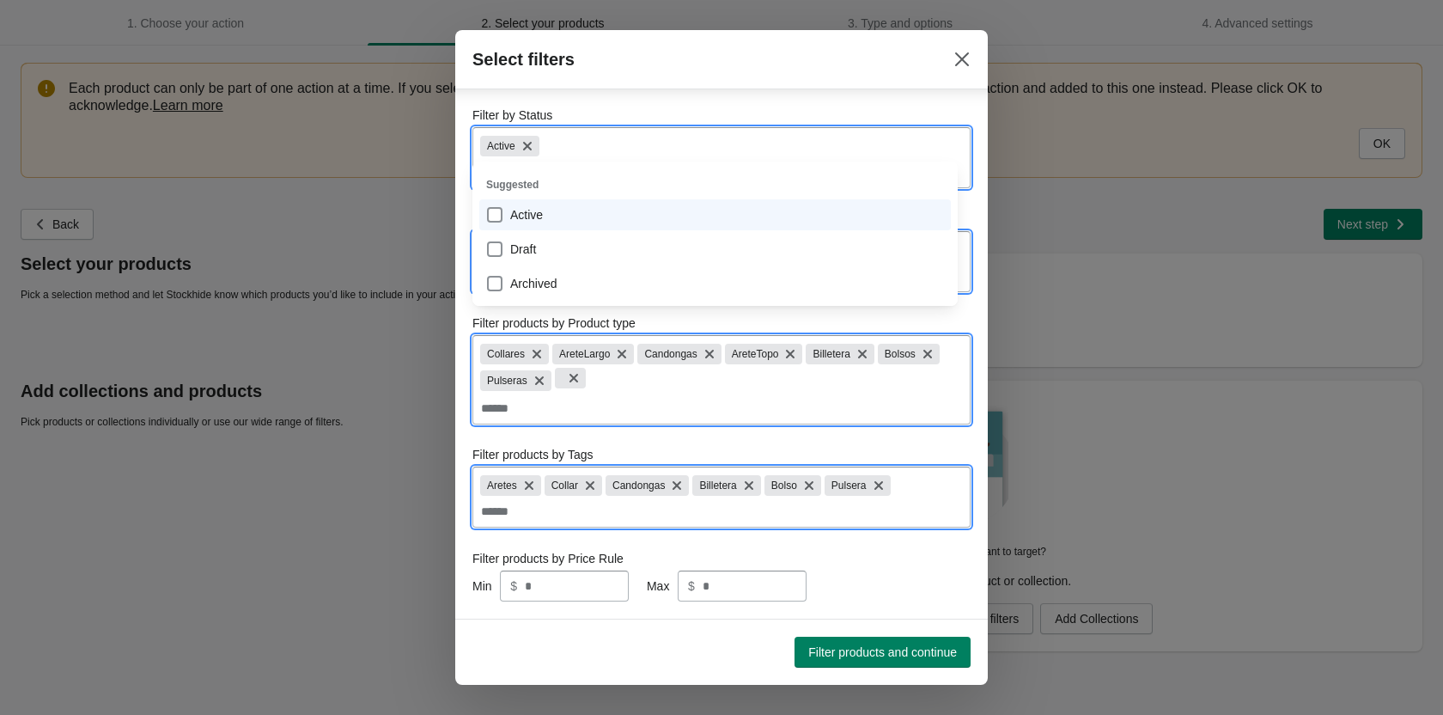
click at [466, 349] on section "Filter by Status Active Filter products by Vendor Colibrí|BolsosYAccesorios Fil…" at bounding box center [721, 353] width 533 height 528
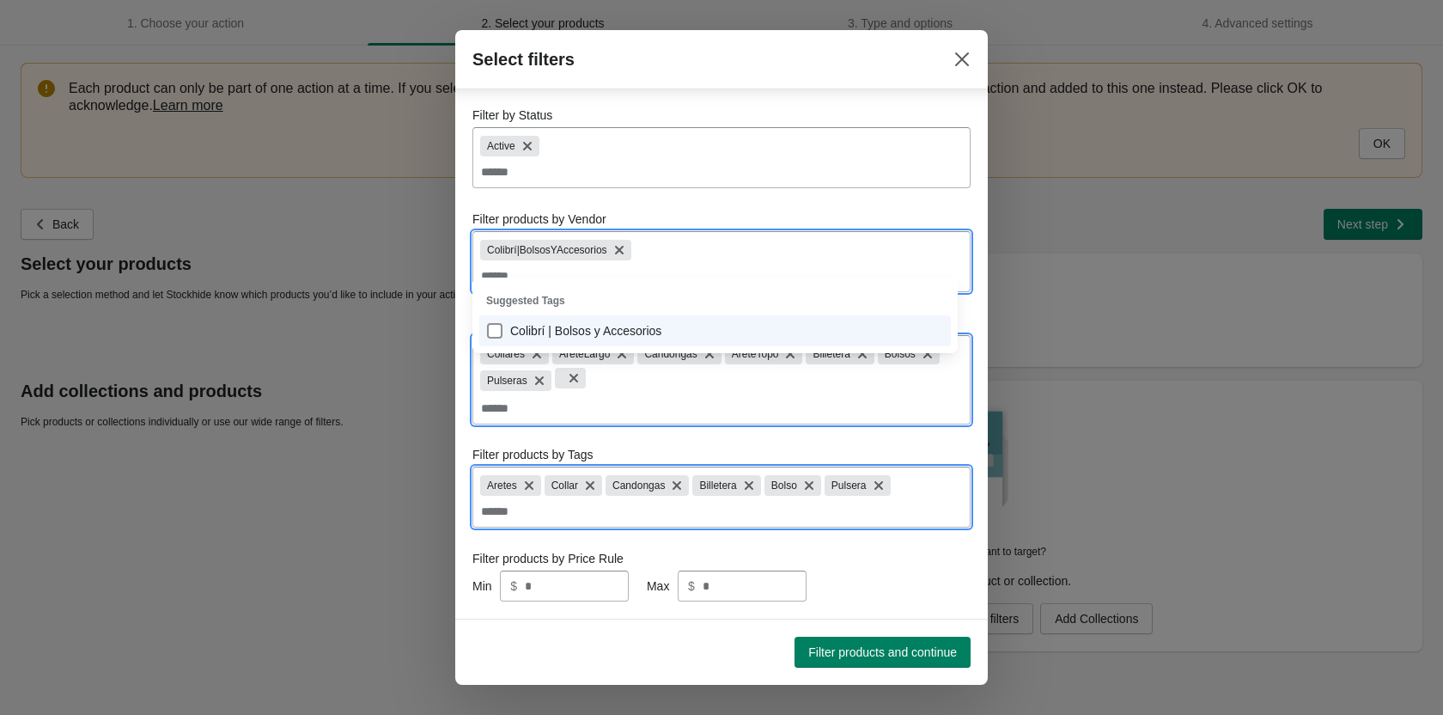
click at [553, 260] on input "Filter products by Vendor" at bounding box center [721, 275] width 483 height 31
click at [466, 291] on section "Filter by Status Active Filter products by Vendor Colibrí|BolsosYAccesorios Fil…" at bounding box center [721, 353] width 533 height 528
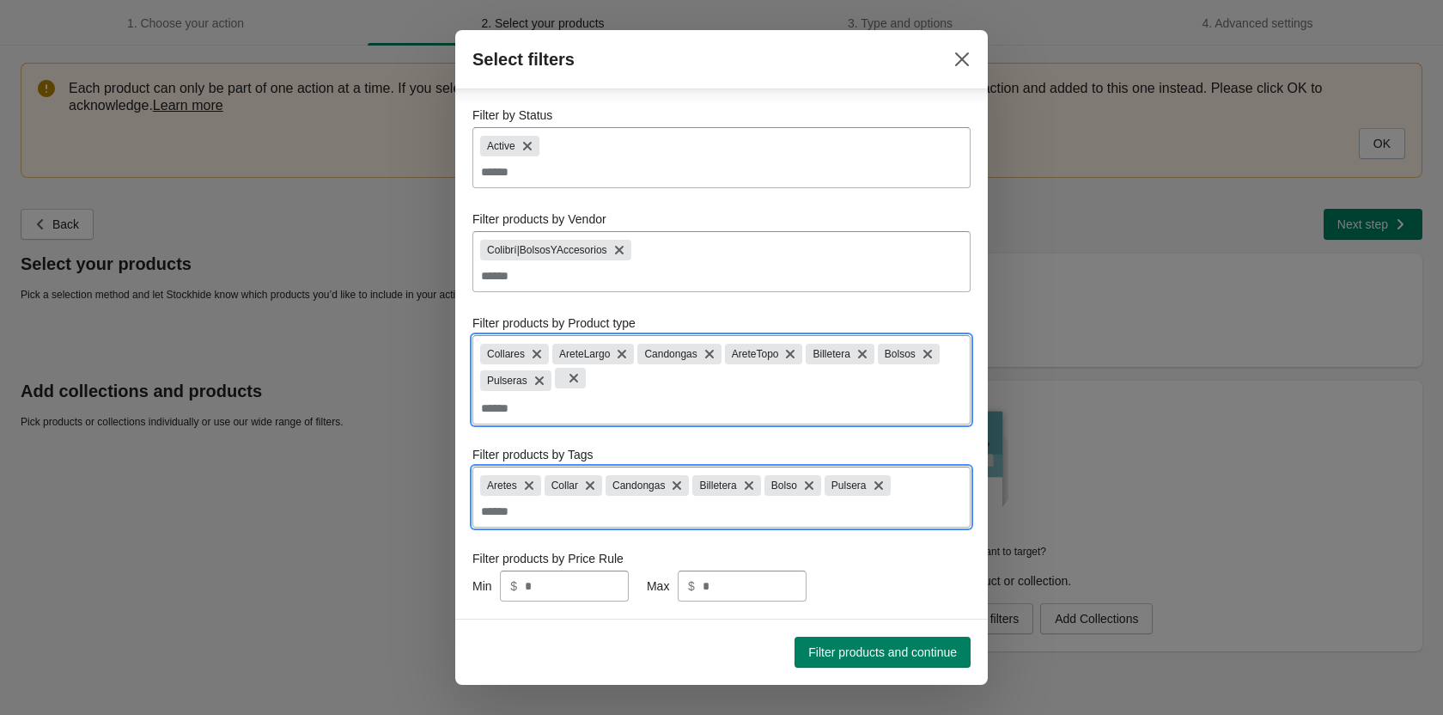
click at [624, 393] on input "Filter products by Product type" at bounding box center [721, 408] width 483 height 31
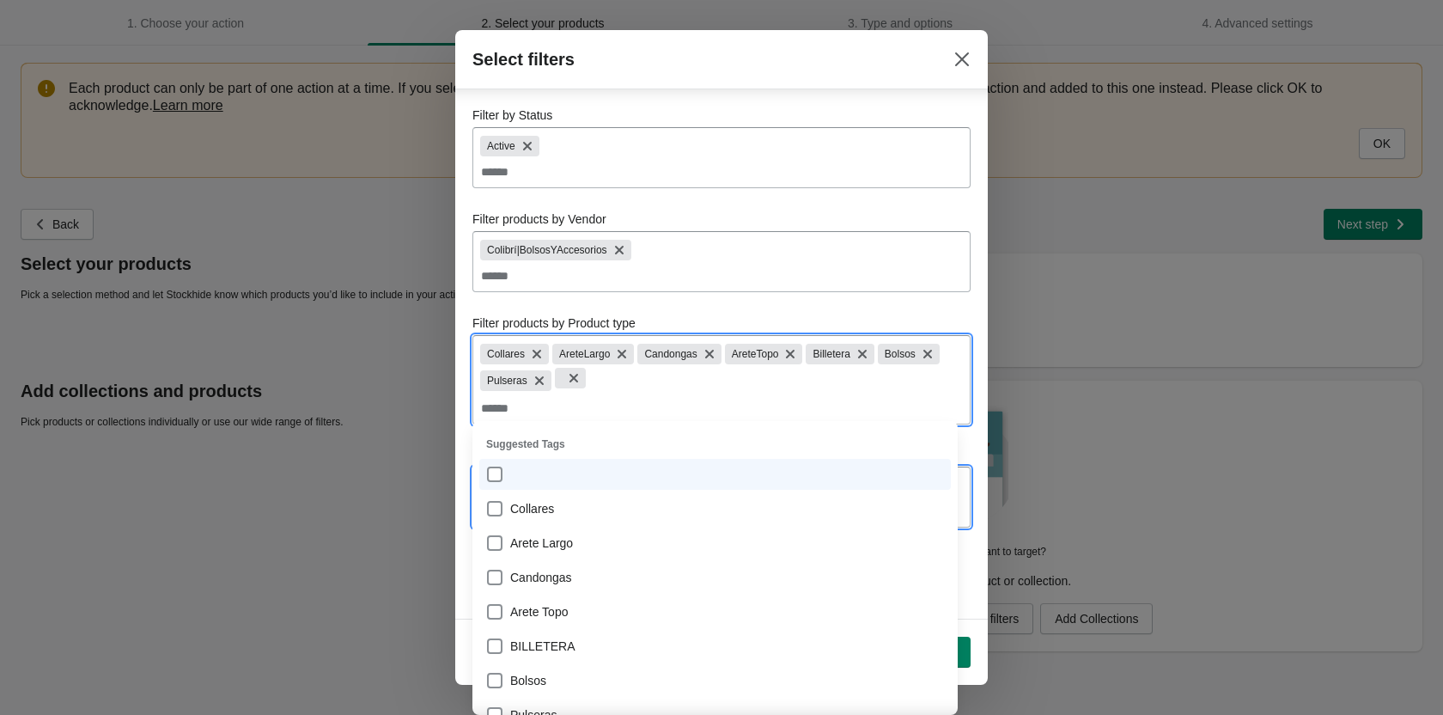
click at [465, 420] on section "Filter by Status Active Filter products by Vendor Colibrí|BolsosYAccesorios Fil…" at bounding box center [721, 353] width 533 height 528
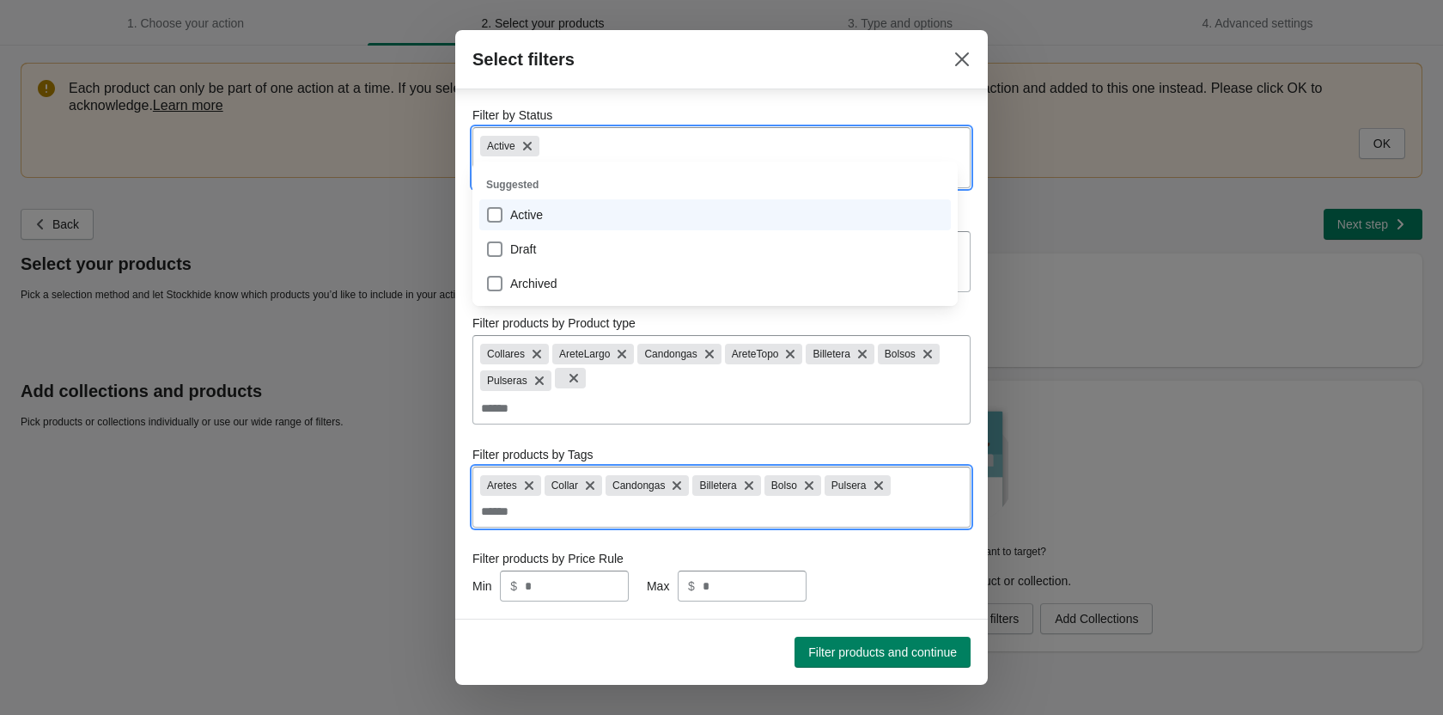
click at [610, 156] on input "Filter by Status" at bounding box center [721, 171] width 483 height 31
click at [890, 650] on button "Filter products and continue" at bounding box center [883, 651] width 176 height 31
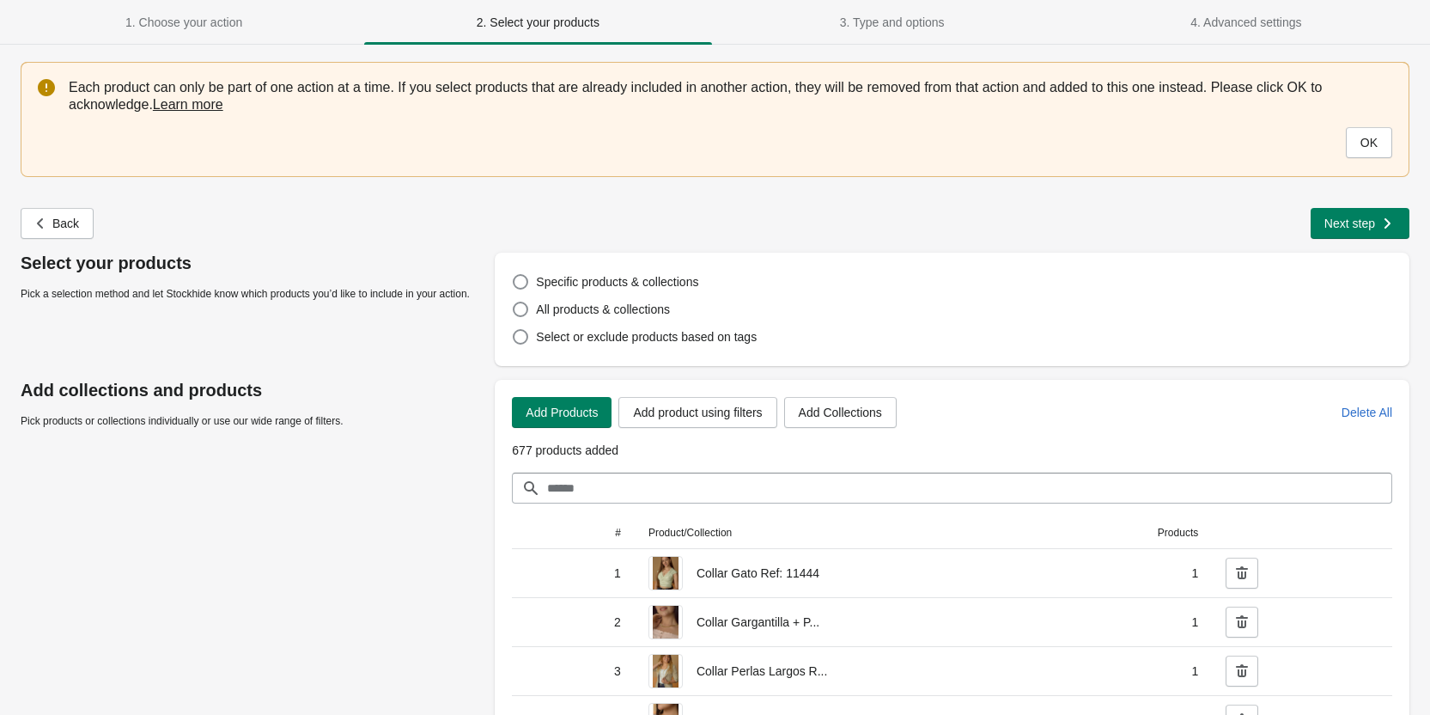
scroll to position [0, 0]
click at [1360, 221] on span "Next step" at bounding box center [1349, 224] width 51 height 14
click at [1381, 148] on button "OK" at bounding box center [1369, 143] width 46 height 31
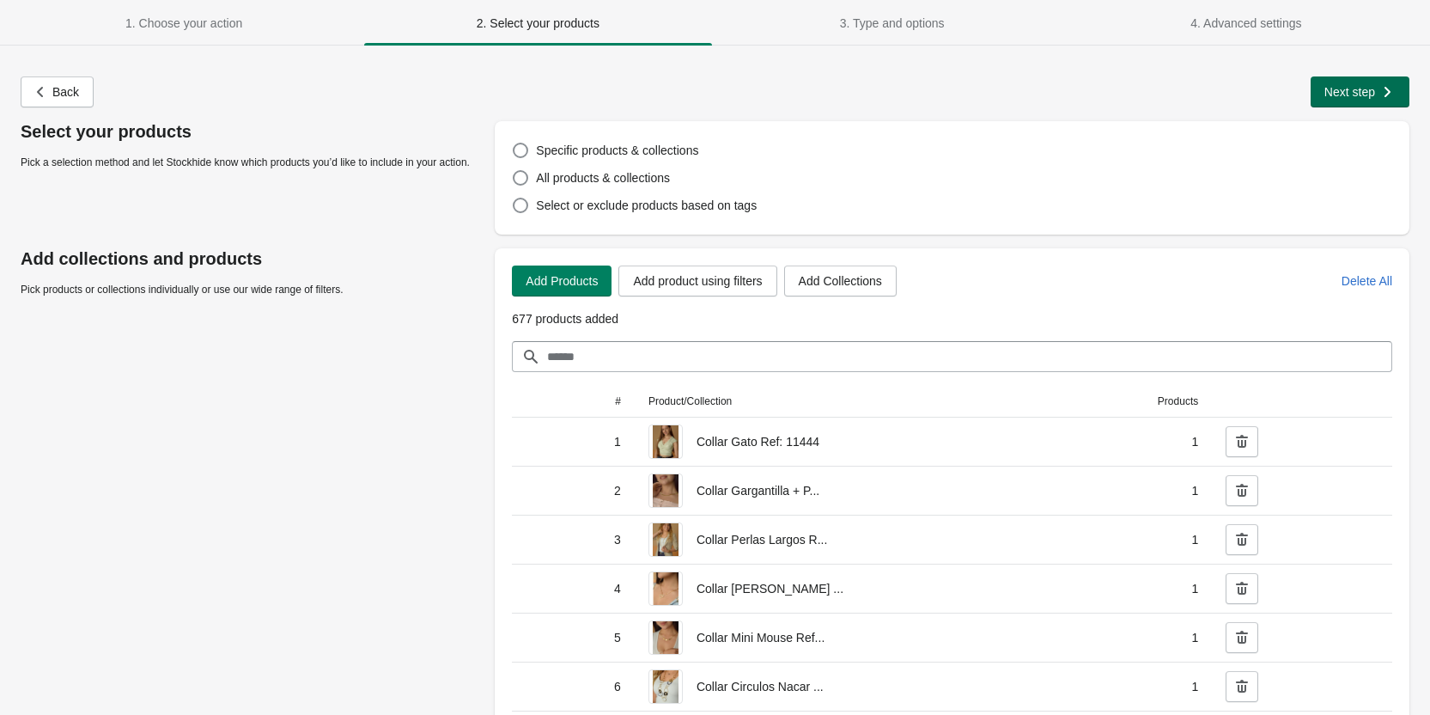
click at [1361, 101] on button "Next step" at bounding box center [1360, 91] width 99 height 31
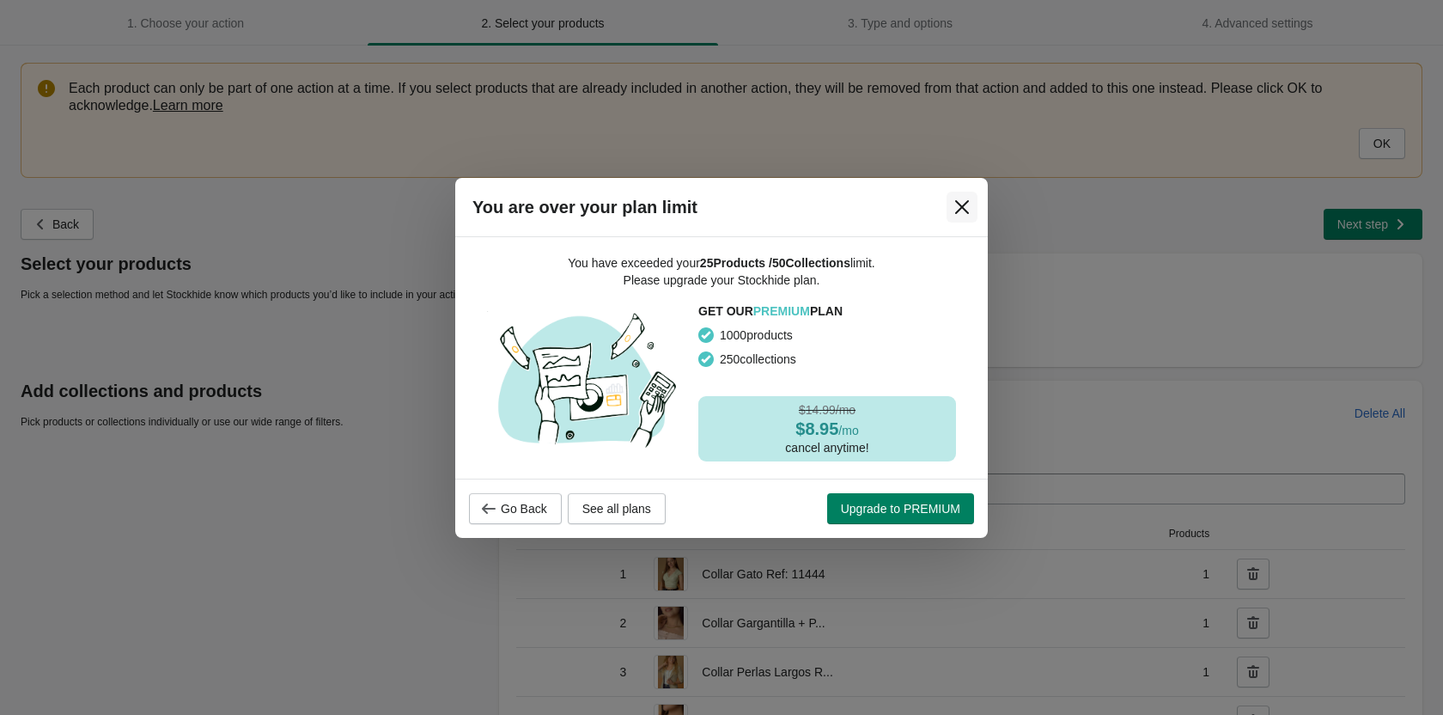
click at [971, 202] on button "Close" at bounding box center [962, 207] width 31 height 31
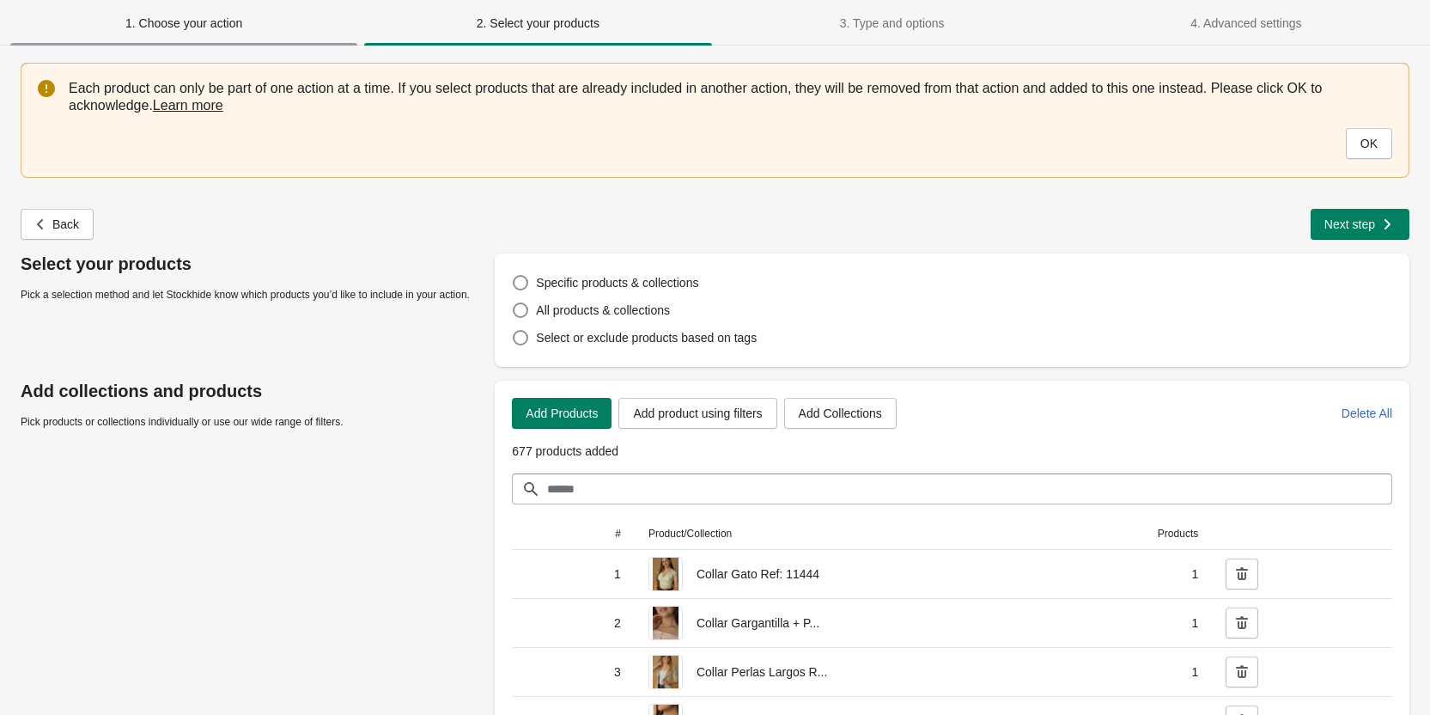
click at [177, 25] on span "1. Choose your action" at bounding box center [183, 23] width 117 height 14
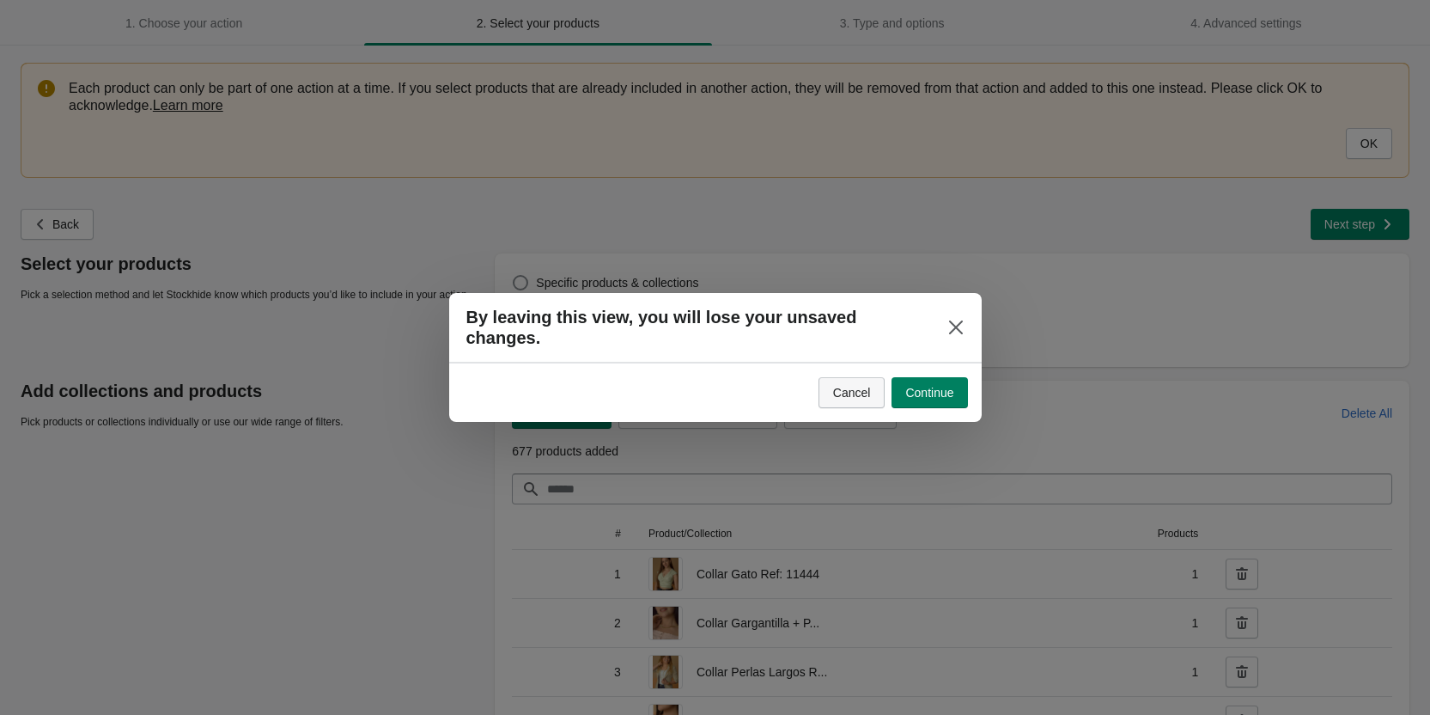
click at [834, 396] on button "Cancel" at bounding box center [852, 392] width 67 height 31
